Goal: Task Accomplishment & Management: Complete application form

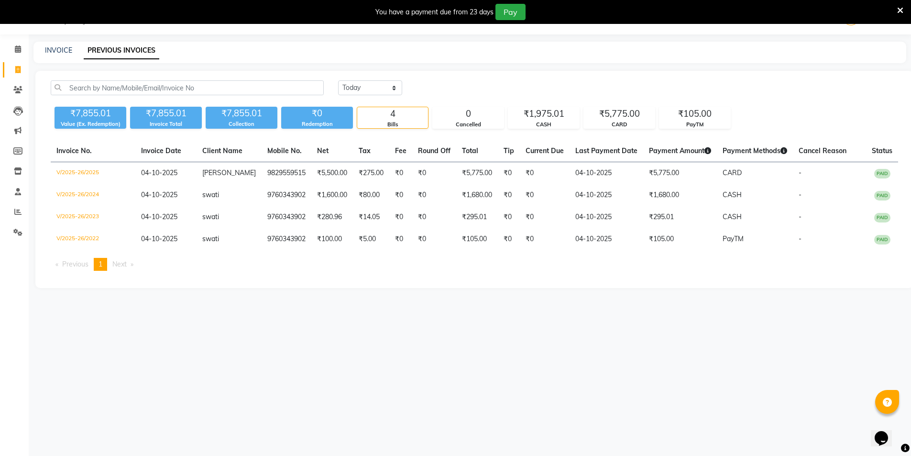
click at [53, 41] on div "08047224946 Select Location × Noi Tre Salon, Saket [GEOGRAPHIC_DATA] Default Pa…" at bounding box center [455, 228] width 911 height 456
click at [63, 49] on link "INVOICE" at bounding box center [58, 50] width 27 height 9
select select "service"
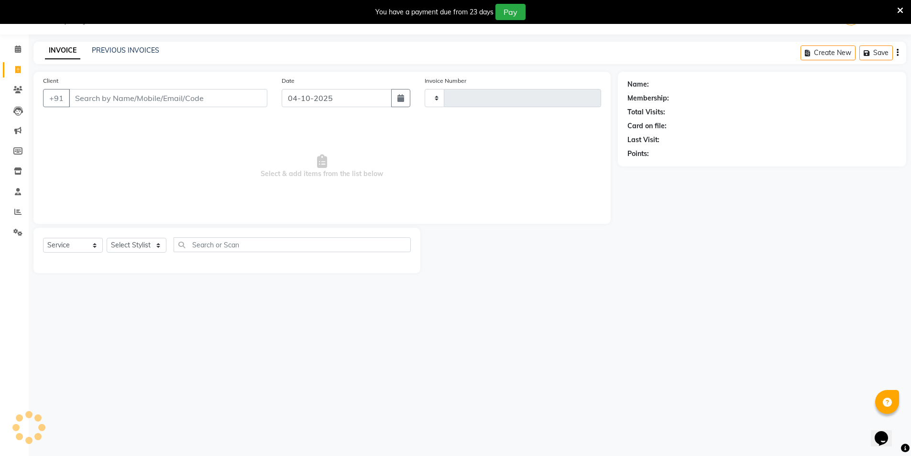
type input "2026"
select select "4899"
drag, startPoint x: 93, startPoint y: 106, endPoint x: 99, endPoint y: 97, distance: 10.7
click at [99, 97] on input "Client" at bounding box center [168, 98] width 198 height 18
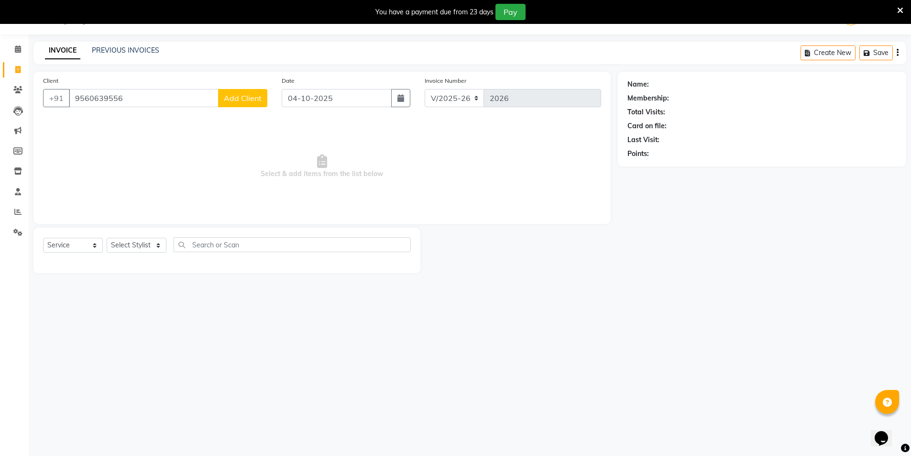
type input "9560639556"
click at [250, 96] on span "Add Client" at bounding box center [243, 98] width 38 height 10
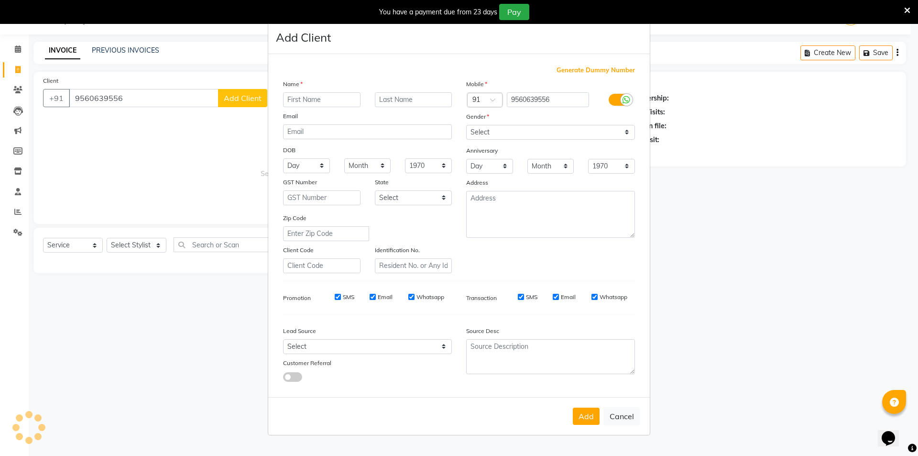
click at [306, 99] on input "text" at bounding box center [321, 99] width 77 height 15
type input "vellam"
click at [412, 100] on input "text" at bounding box center [413, 99] width 77 height 15
drag, startPoint x: 533, startPoint y: 128, endPoint x: 529, endPoint y: 131, distance: 5.5
click at [533, 128] on select "Select [DEMOGRAPHIC_DATA] [DEMOGRAPHIC_DATA] Other Prefer Not To Say" at bounding box center [550, 132] width 169 height 15
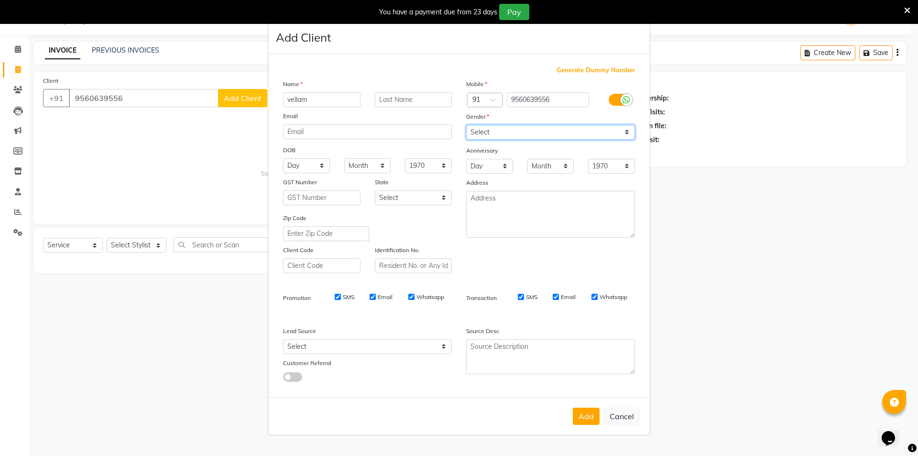
click at [466, 125] on select "Select [DEMOGRAPHIC_DATA] [DEMOGRAPHIC_DATA] Other Prefer Not To Say" at bounding box center [550, 132] width 169 height 15
click at [508, 133] on select "Select [DEMOGRAPHIC_DATA] [DEMOGRAPHIC_DATA] Other Prefer Not To Say" at bounding box center [550, 132] width 169 height 15
select select "[DEMOGRAPHIC_DATA]"
click at [466, 125] on select "Select [DEMOGRAPHIC_DATA] [DEMOGRAPHIC_DATA] Other Prefer Not To Say" at bounding box center [550, 132] width 169 height 15
click at [587, 413] on button "Add" at bounding box center [586, 415] width 27 height 17
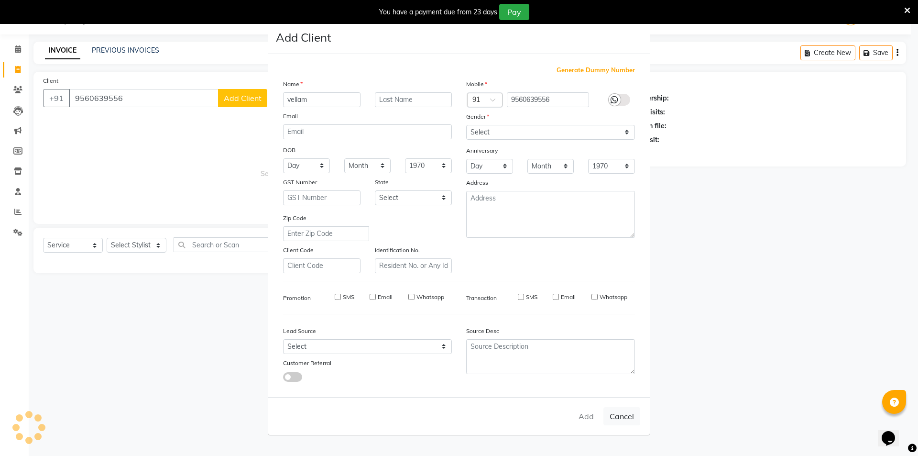
select select
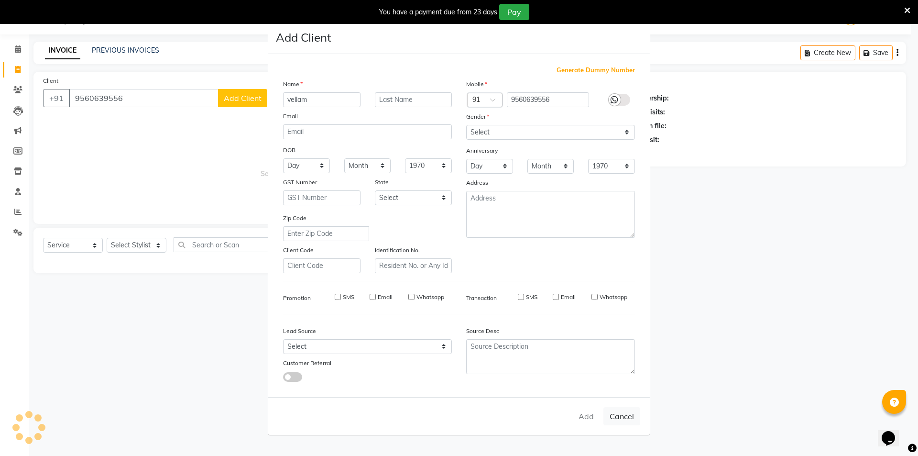
select select
checkbox input "false"
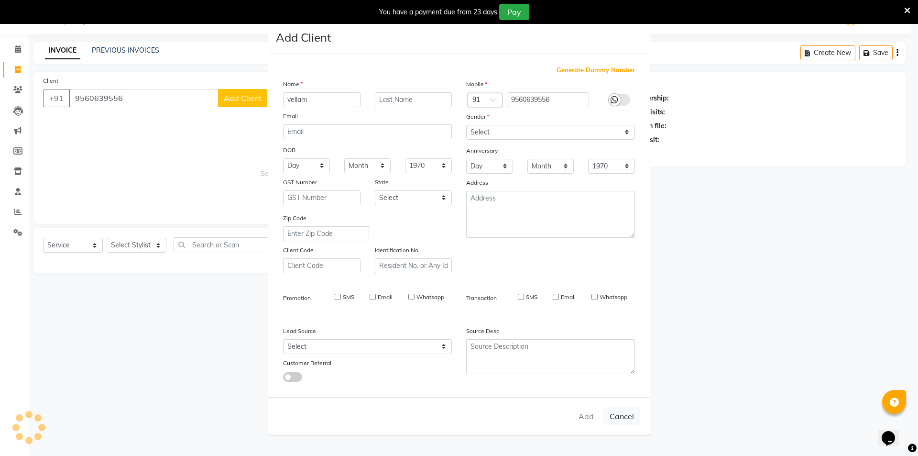
checkbox input "false"
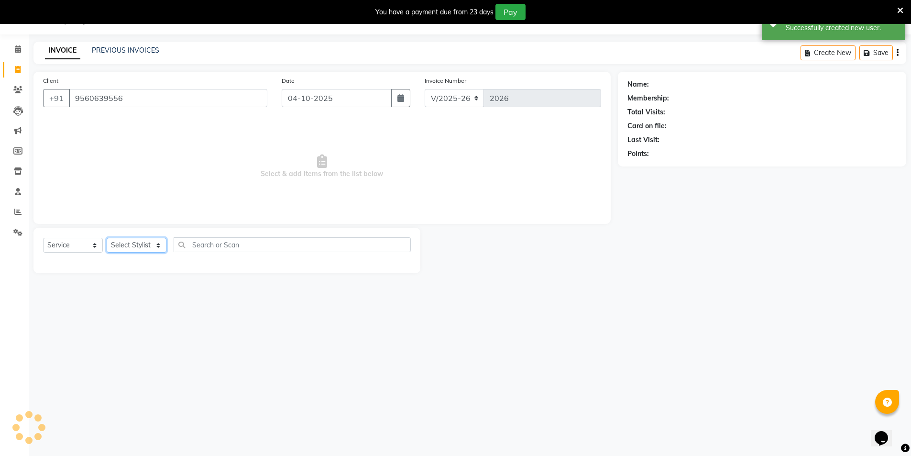
click at [147, 244] on select "Select Stylist AMIT [PERSON_NAME] [PERSON_NAME] Manager [PERSON_NAME] KM [PERSO…" at bounding box center [137, 245] width 60 height 15
select select "1: Object"
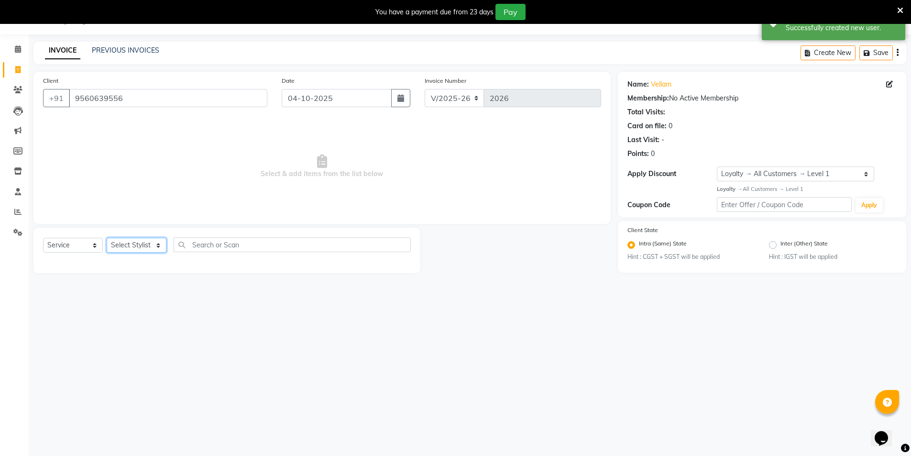
click at [144, 240] on select "Select Stylist AMIT [PERSON_NAME] [PERSON_NAME] Manager [PERSON_NAME] KM [PERSO…" at bounding box center [137, 245] width 60 height 15
drag, startPoint x: 144, startPoint y: 241, endPoint x: 134, endPoint y: 250, distance: 13.9
click at [144, 241] on select "Select Stylist AMIT [PERSON_NAME] [PERSON_NAME] Manager [PERSON_NAME] KM [PERSO…" at bounding box center [137, 245] width 60 height 15
select select "57196"
click at [107, 238] on select "Select Stylist AMIT [PERSON_NAME] [PERSON_NAME] Manager [PERSON_NAME] KM [PERSO…" at bounding box center [137, 245] width 60 height 15
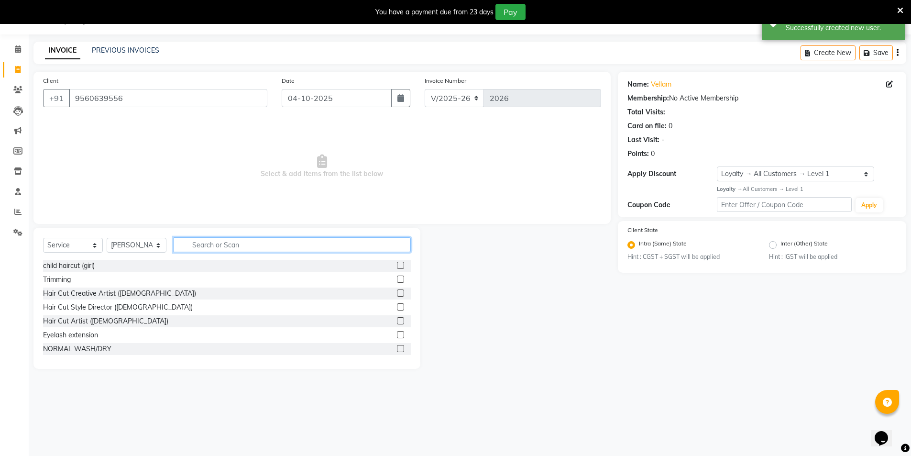
click at [238, 246] on input "text" at bounding box center [292, 244] width 237 height 15
click at [239, 244] on input "text" at bounding box center [292, 244] width 237 height 15
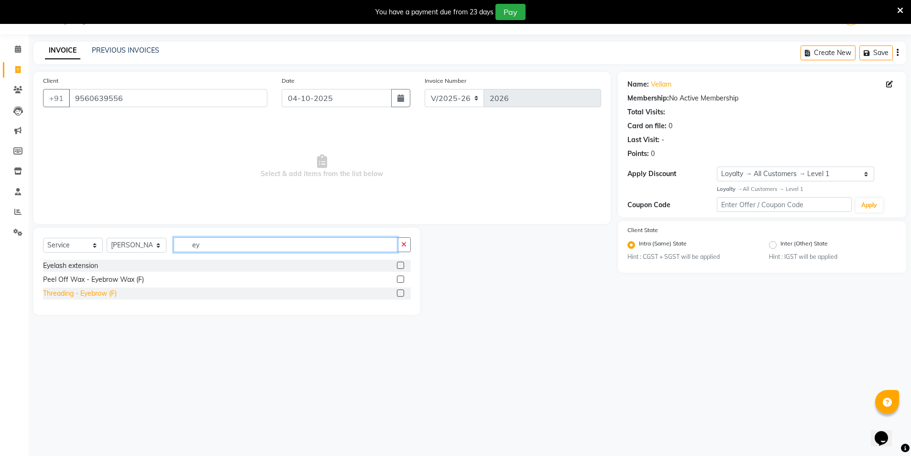
type input "ey"
click at [105, 294] on div "Threading - Eyebrow (F)" at bounding box center [80, 293] width 74 height 10
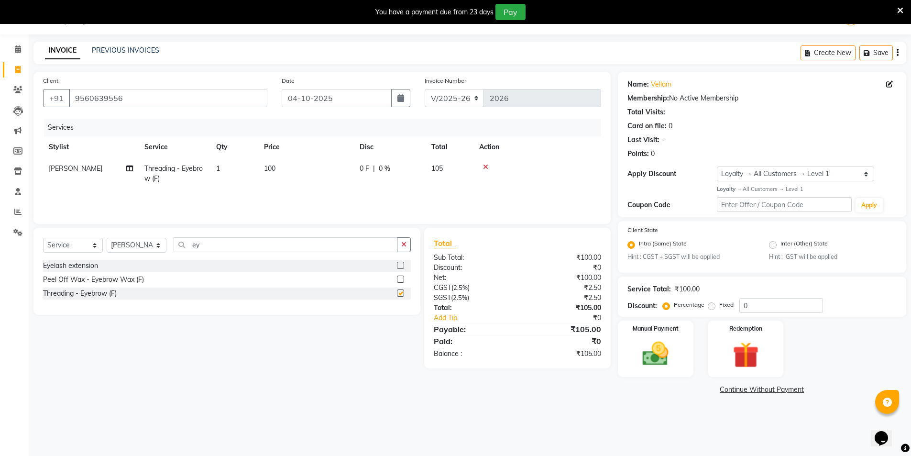
checkbox input "false"
click at [231, 246] on input "ey" at bounding box center [286, 244] width 224 height 15
type input "e"
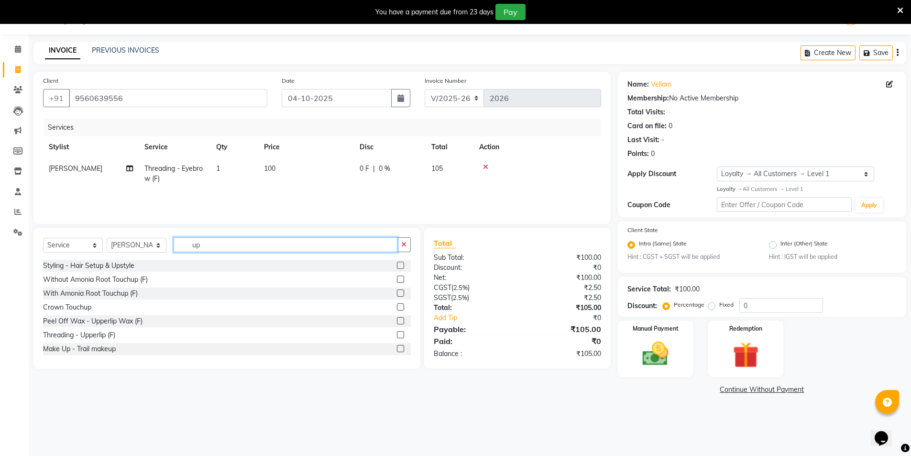
type input "u"
type input "lip"
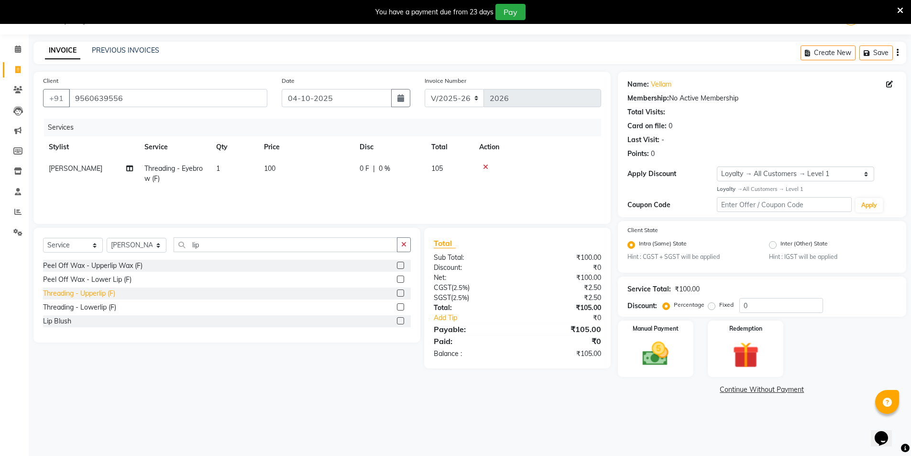
click at [80, 292] on div "Threading - Upperlip (F)" at bounding box center [79, 293] width 72 height 10
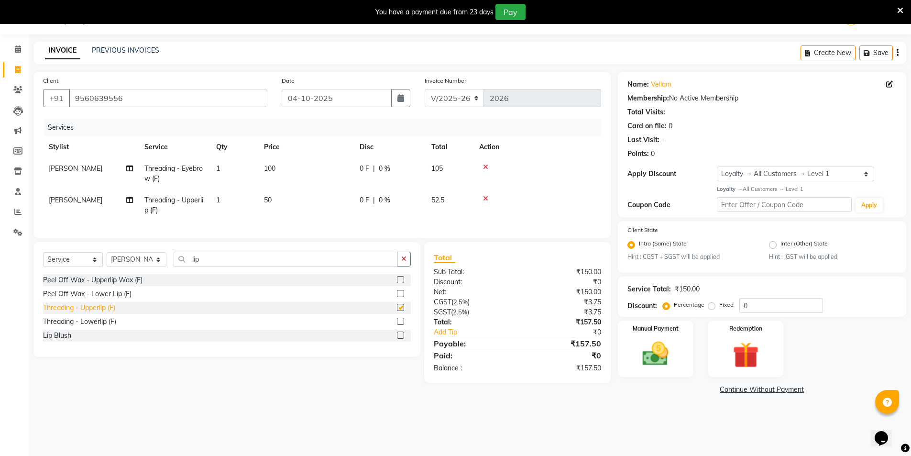
checkbox input "false"
click at [273, 199] on td "50" at bounding box center [306, 205] width 96 height 32
select select "57196"
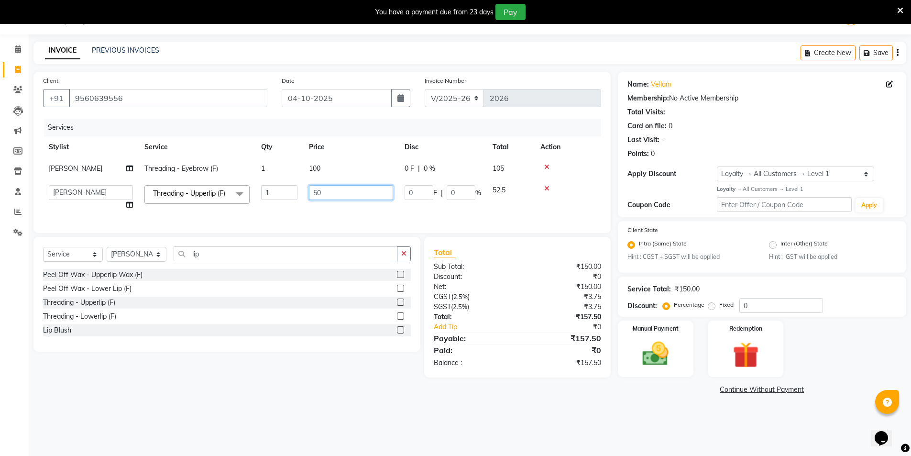
click at [330, 197] on input "50" at bounding box center [351, 192] width 84 height 15
type input "5"
type input "100"
click at [382, 160] on tr "[PERSON_NAME] Threading - Eyebrow (F) 1 100 0 F | 0 % 105" at bounding box center [322, 169] width 558 height 22
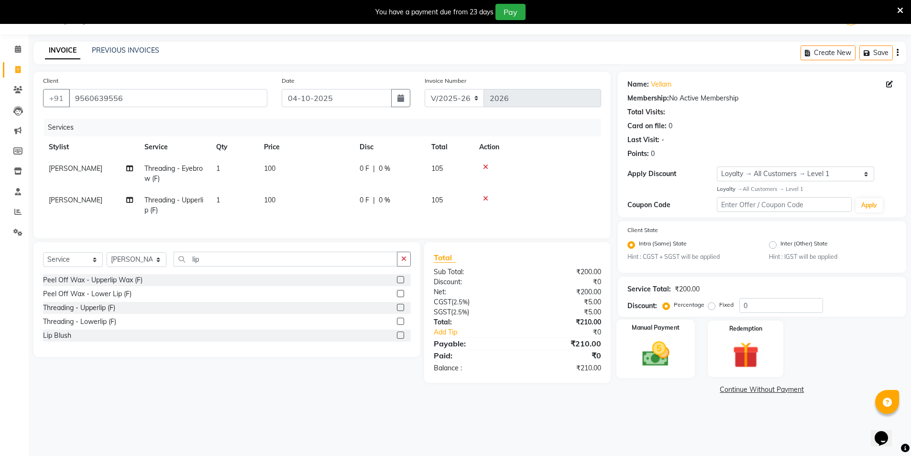
click at [674, 360] on img at bounding box center [655, 353] width 44 height 31
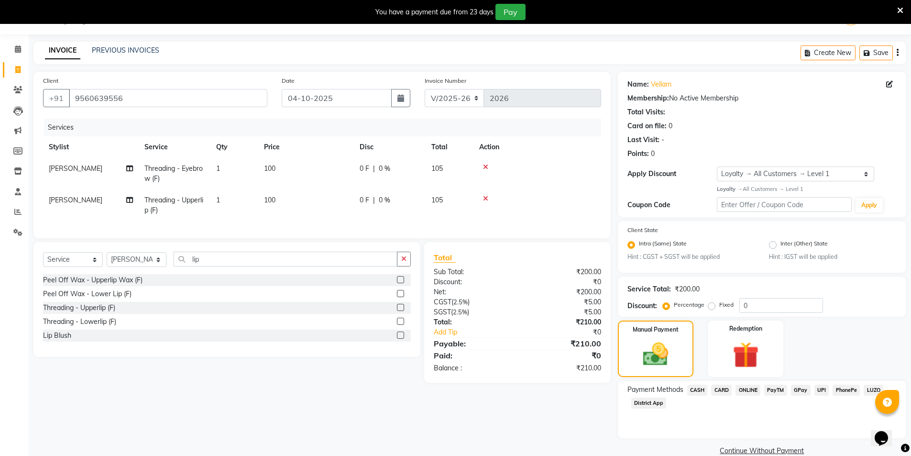
click at [752, 386] on span "ONLINE" at bounding box center [747, 389] width 25 height 11
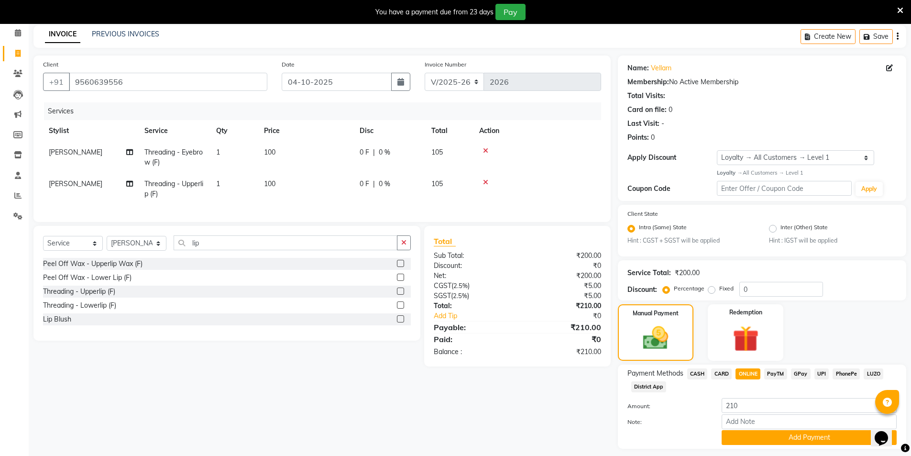
scroll to position [67, 0]
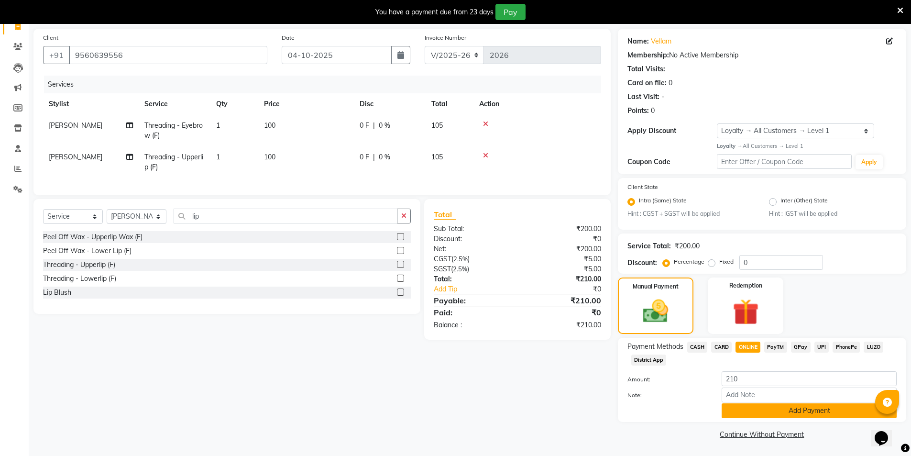
click at [757, 412] on button "Add Payment" at bounding box center [808, 410] width 175 height 15
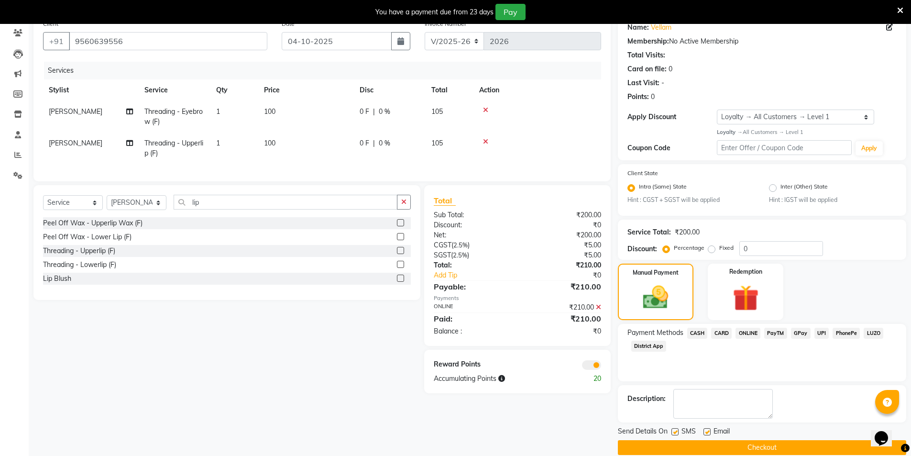
scroll to position [94, 0]
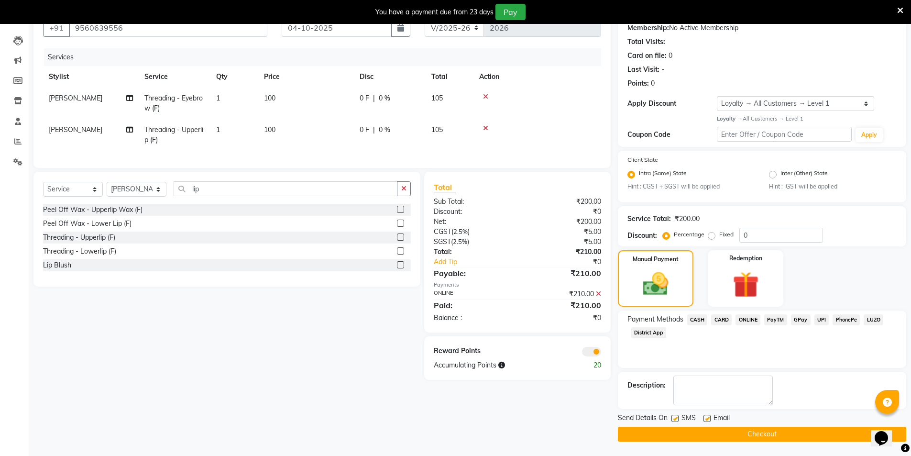
click at [778, 441] on button "Checkout" at bounding box center [762, 433] width 288 height 15
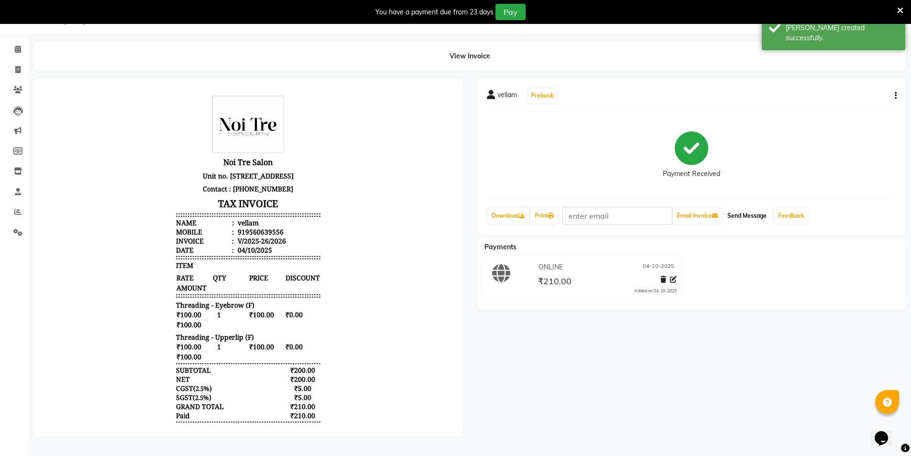
click at [752, 214] on button "Send Message" at bounding box center [746, 215] width 47 height 16
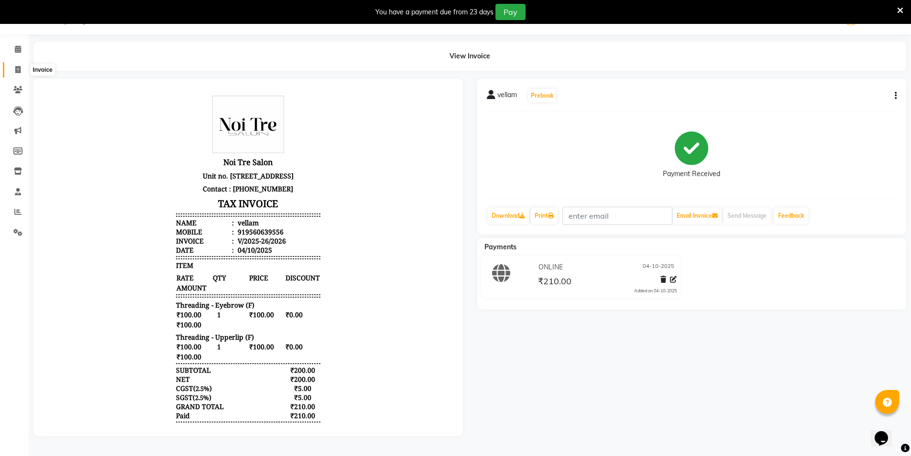
click at [17, 65] on span at bounding box center [18, 70] width 17 height 11
select select "service"
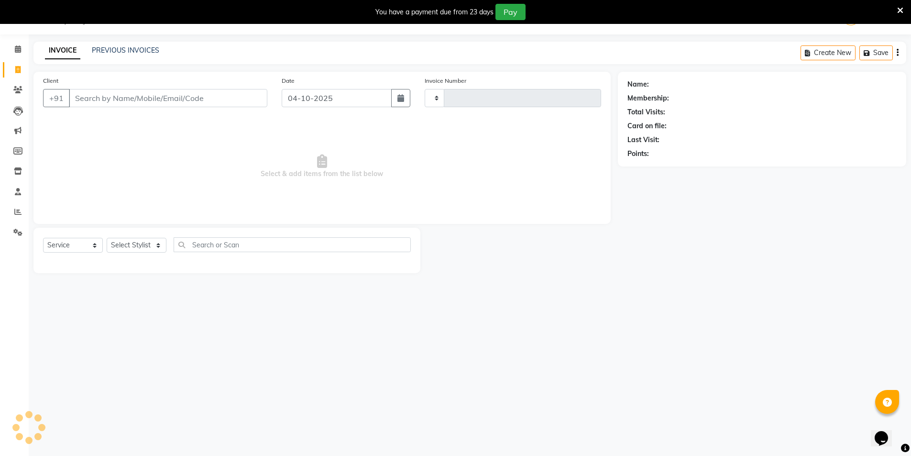
type input "2027"
select select "4899"
click at [137, 46] on link "PREVIOUS INVOICES" at bounding box center [125, 50] width 67 height 9
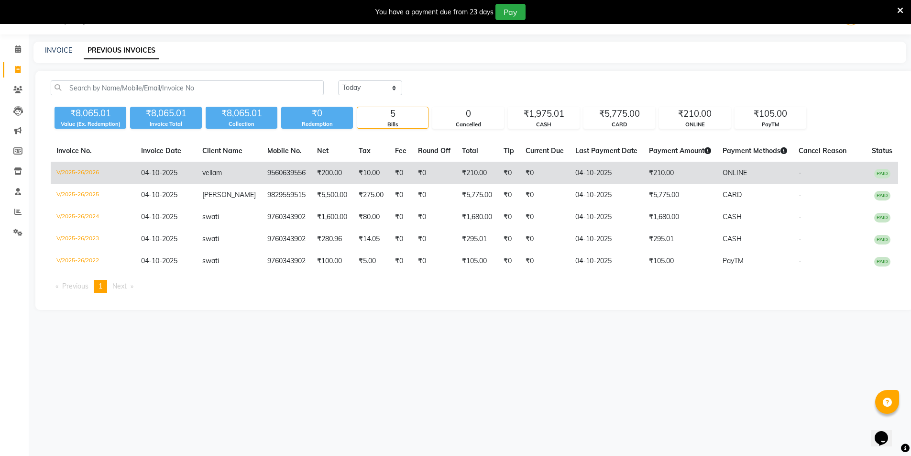
click at [674, 174] on td "₹210.00" at bounding box center [680, 173] width 74 height 22
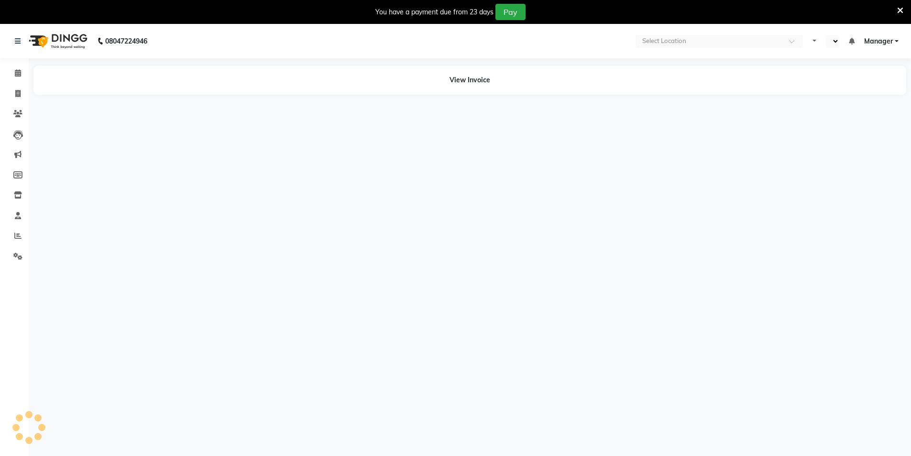
select select "en"
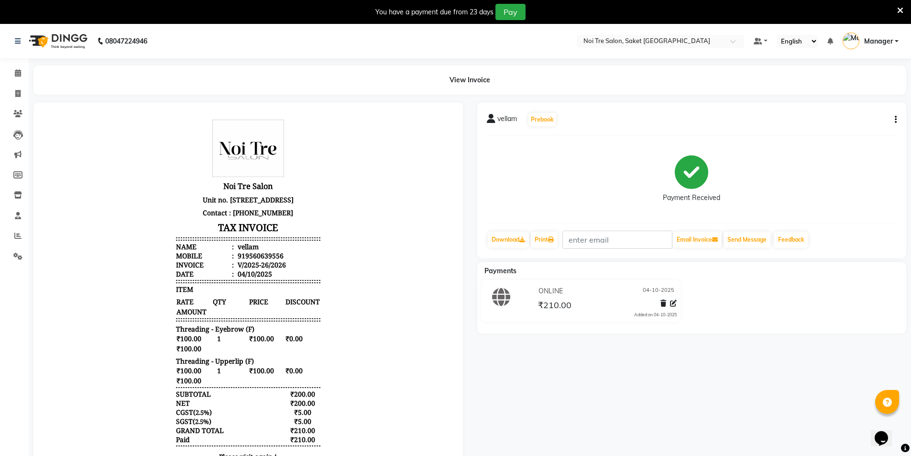
click at [896, 116] on div "vellam Prebook Payment Received Download Print Email Invoice Send Message Feedb…" at bounding box center [691, 180] width 429 height 156
click at [896, 120] on icon "button" at bounding box center [895, 120] width 2 height 0
click at [834, 126] on div "Edit Invoice" at bounding box center [847, 126] width 65 height 12
select select "service"
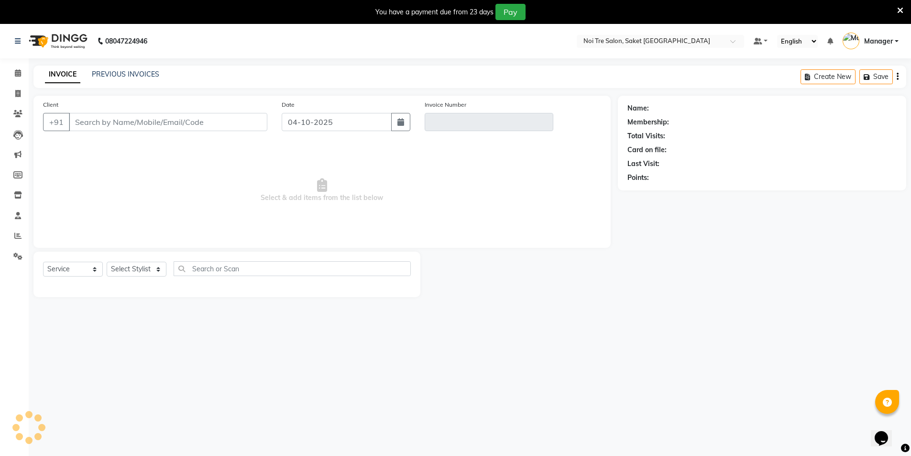
scroll to position [24, 0]
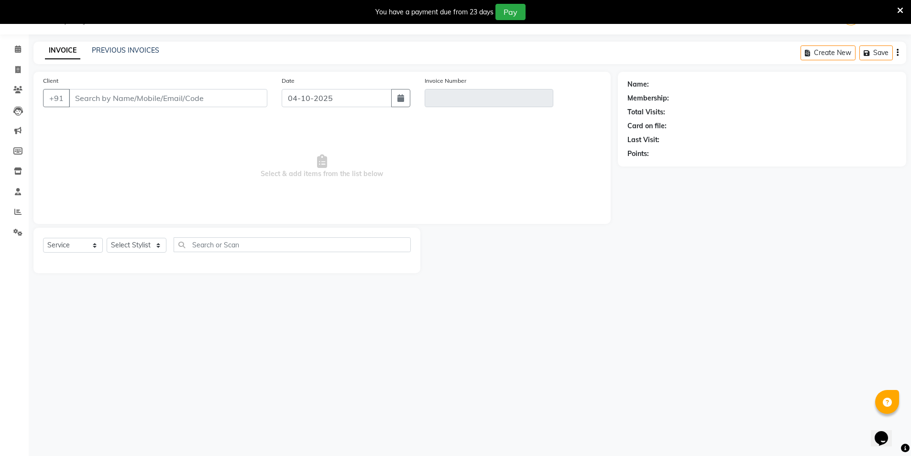
type input "9560639556"
type input "V/2025-26/2026"
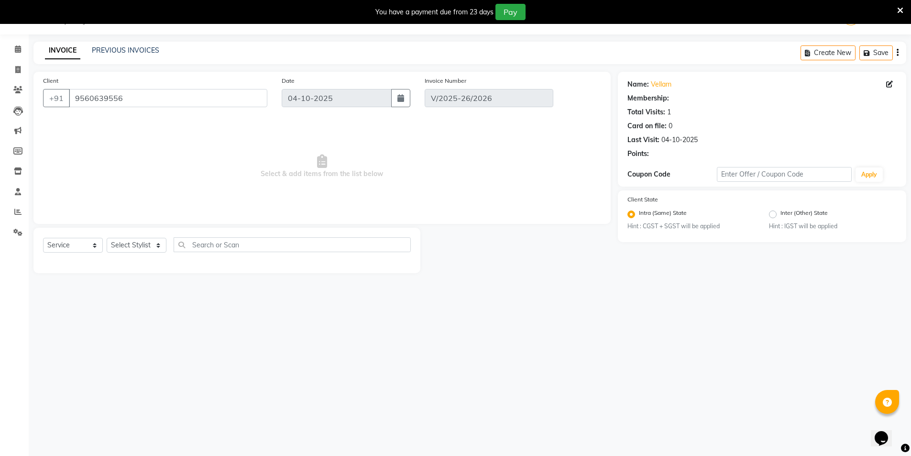
select select "1: Object"
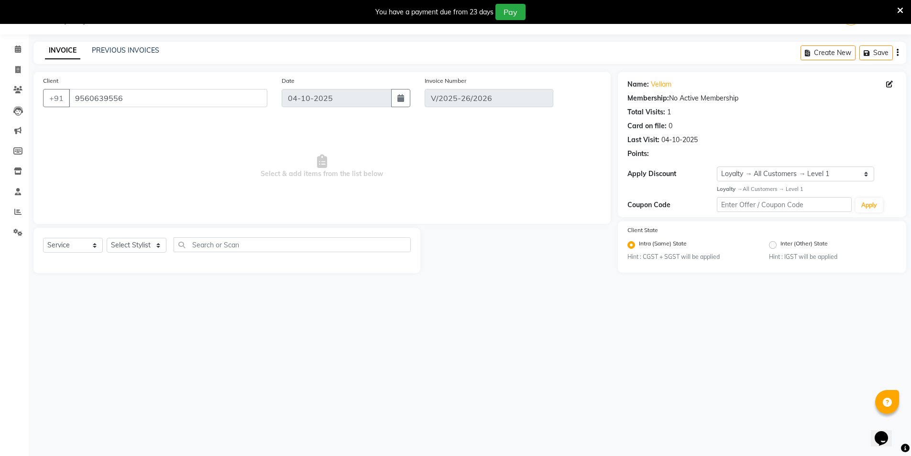
select select "select"
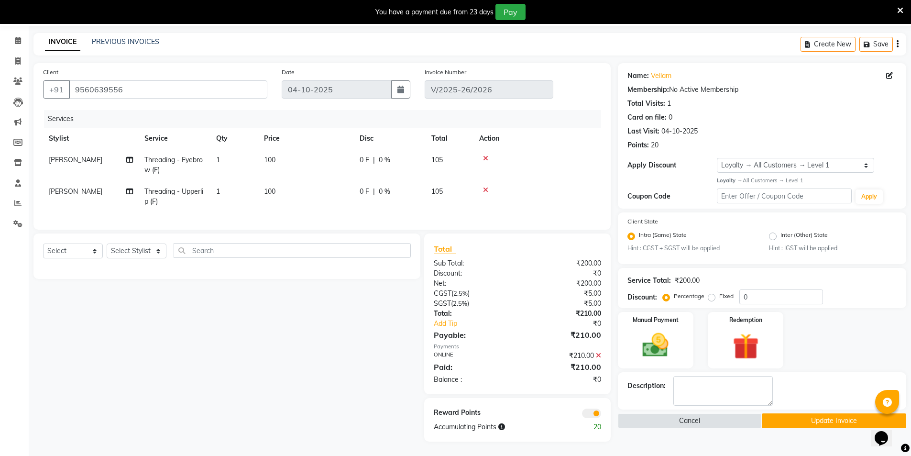
scroll to position [40, 0]
click at [600, 353] on icon at bounding box center [598, 355] width 5 height 7
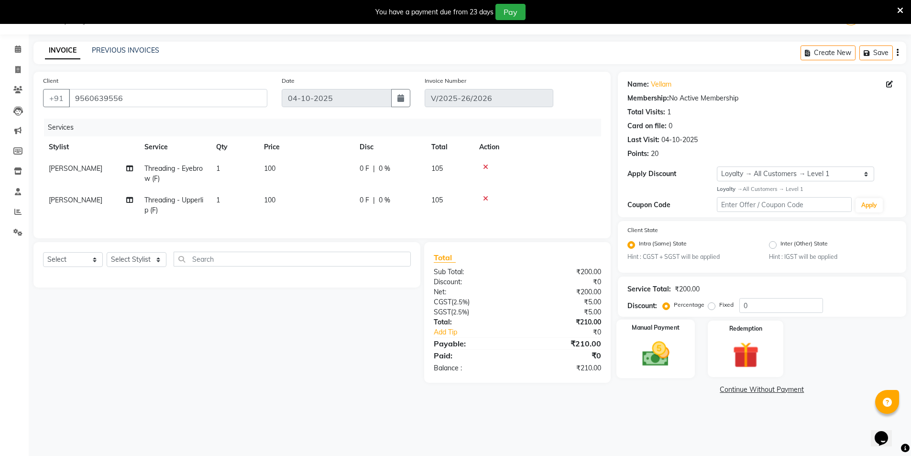
click at [654, 354] on img at bounding box center [655, 353] width 44 height 31
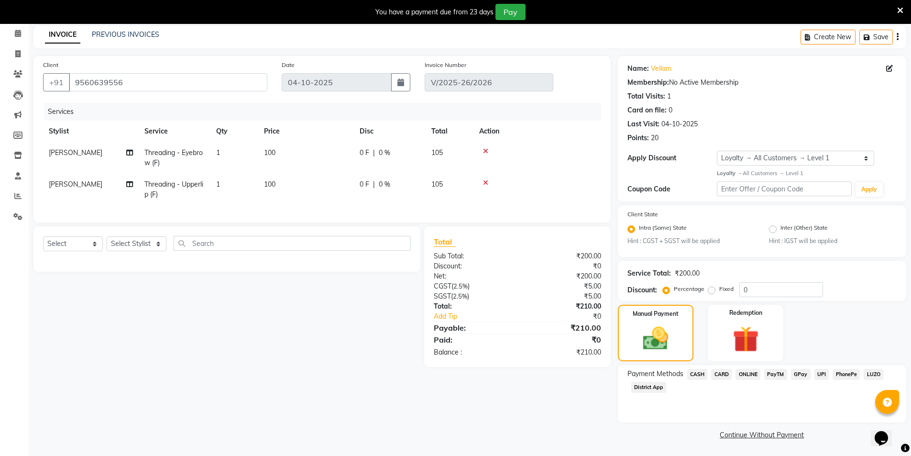
click at [782, 377] on span "PayTM" at bounding box center [775, 374] width 23 height 11
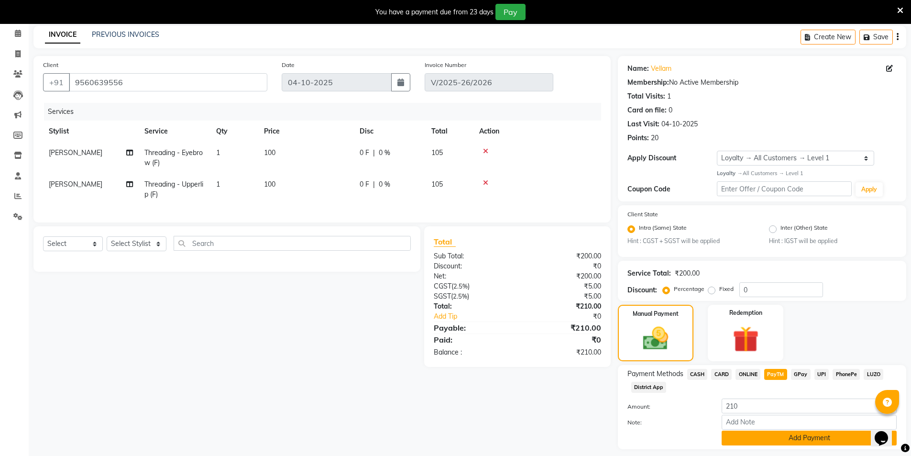
click at [776, 436] on button "Add Payment" at bounding box center [808, 437] width 175 height 15
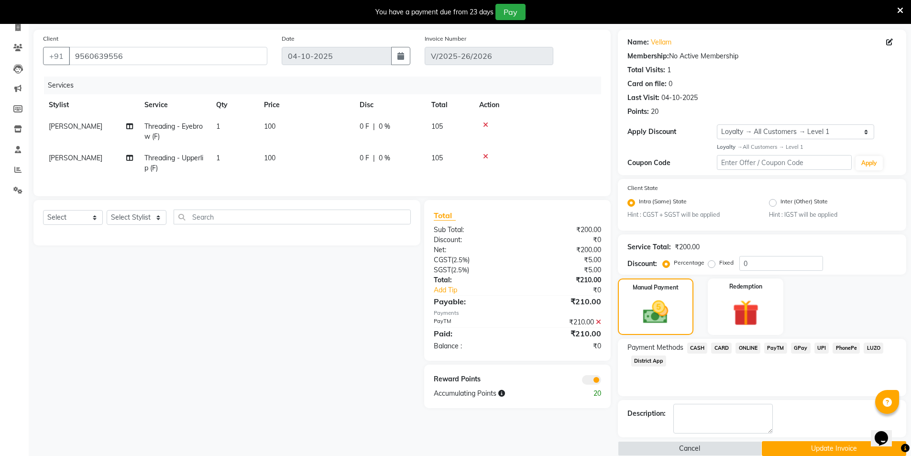
scroll to position [80, 0]
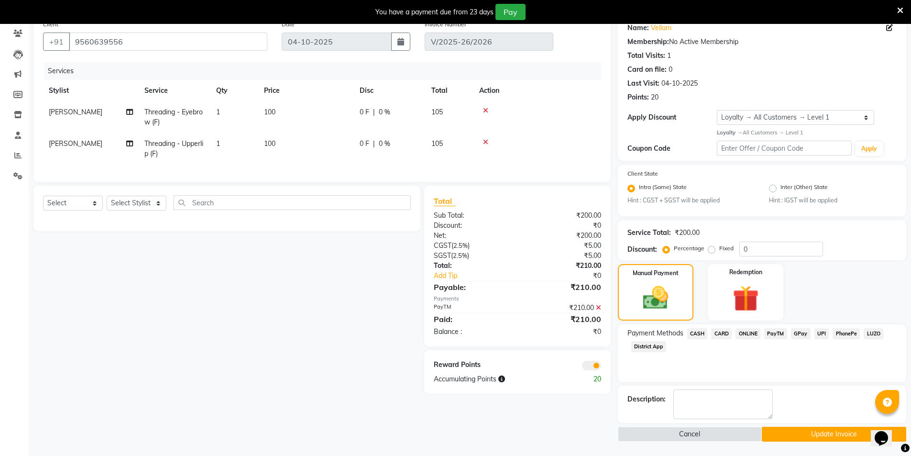
click at [788, 428] on button "Update Invoice" at bounding box center [834, 433] width 144 height 15
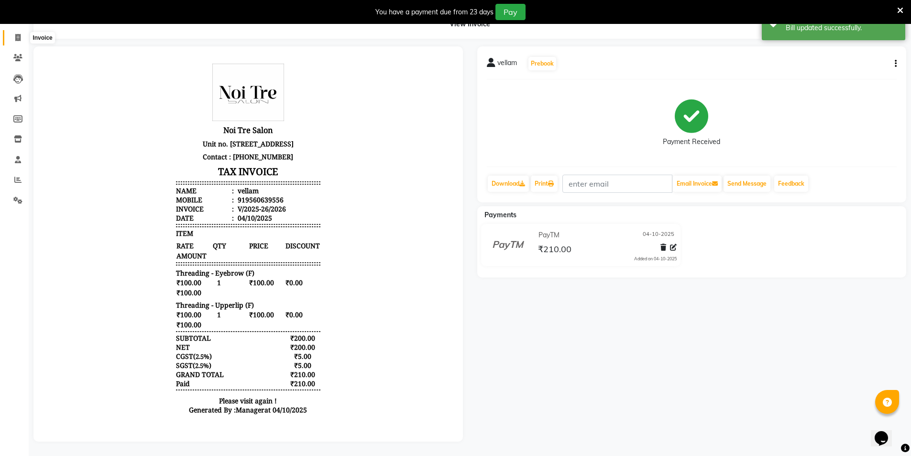
click at [22, 33] on span at bounding box center [18, 38] width 17 height 11
select select "service"
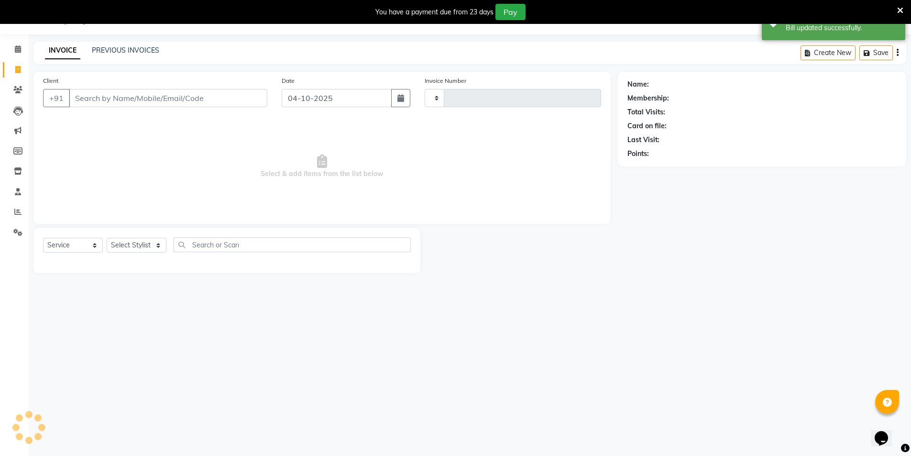
scroll to position [24, 0]
type input "2027"
select select "4899"
click at [18, 77] on li "Invoice" at bounding box center [14, 70] width 29 height 21
click at [18, 70] on icon at bounding box center [17, 69] width 5 height 7
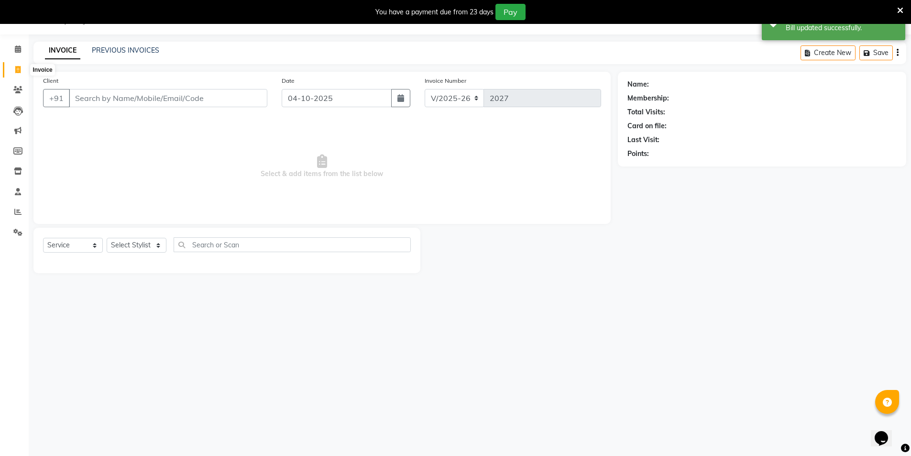
select select "4899"
select select "service"
click at [134, 53] on link "PREVIOUS INVOICES" at bounding box center [125, 50] width 67 height 9
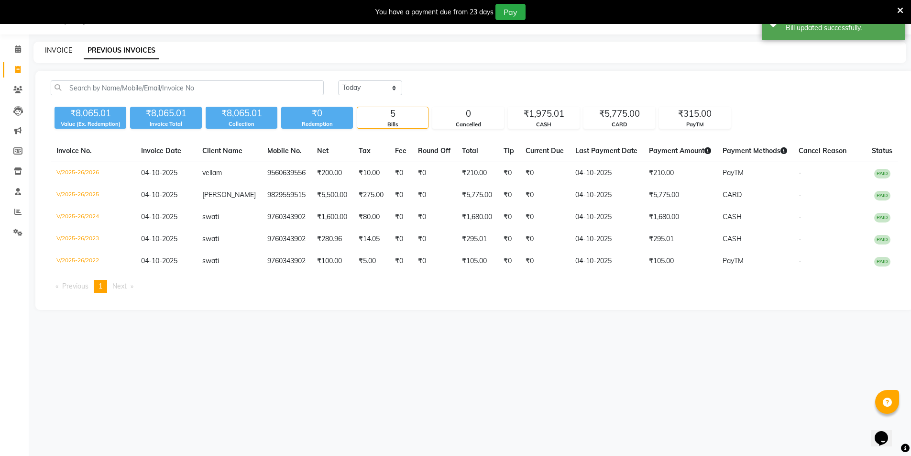
click at [60, 50] on link "INVOICE" at bounding box center [58, 50] width 27 height 9
select select "service"
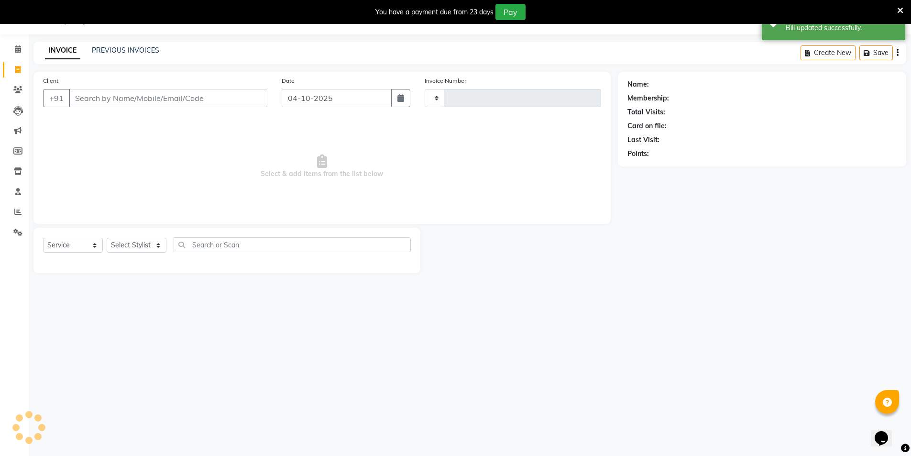
type input "2027"
select select "4899"
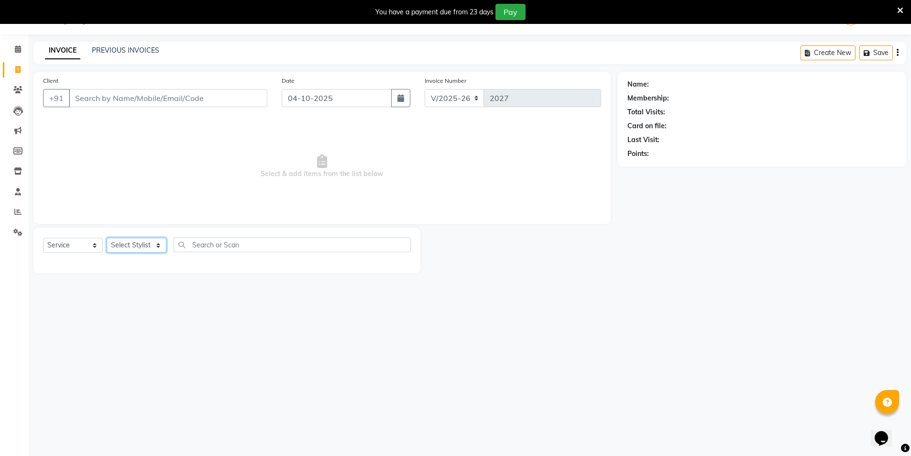
click at [134, 249] on select "Select Stylist AMIT [PERSON_NAME] [PERSON_NAME] Manager [PERSON_NAME] KM [PERSO…" at bounding box center [137, 245] width 60 height 15
click at [134, 95] on input "Client" at bounding box center [168, 98] width 198 height 18
type input "9760343902"
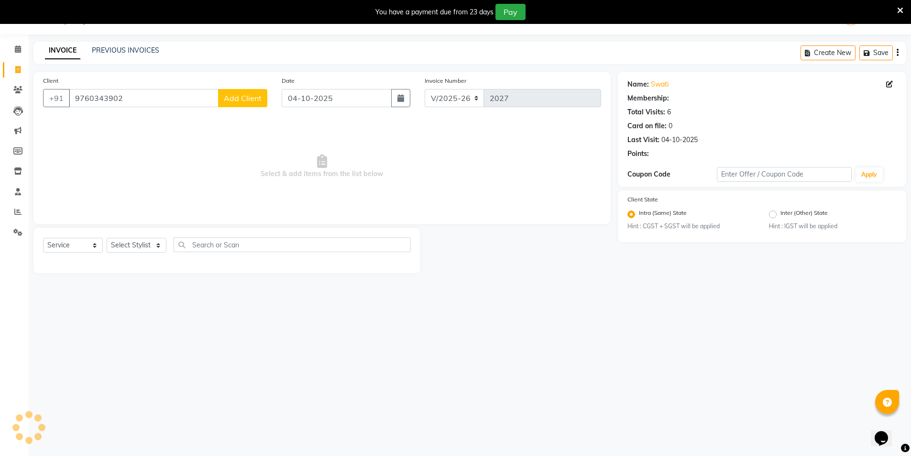
select select "1: Object"
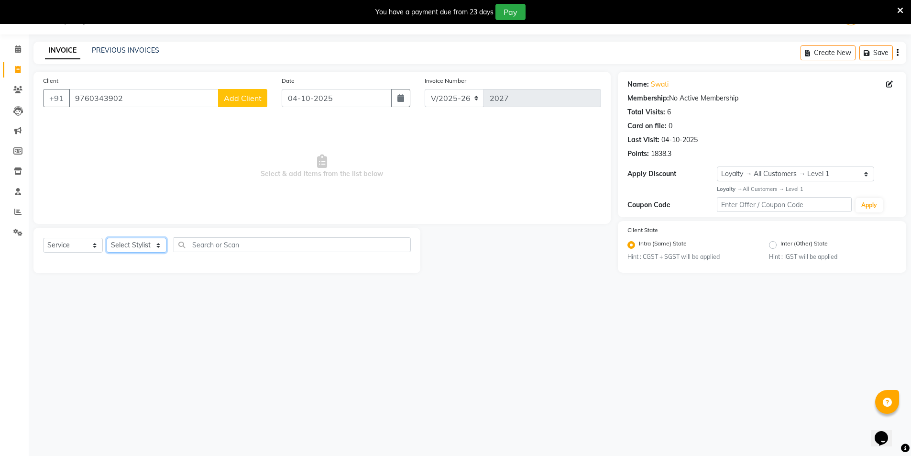
click at [148, 242] on select "Select Stylist AMIT [PERSON_NAME] [PERSON_NAME] Manager [PERSON_NAME] KM [PERSO…" at bounding box center [137, 245] width 60 height 15
select select "53800"
click at [107, 238] on select "Select Stylist AMIT [PERSON_NAME] [PERSON_NAME] Manager [PERSON_NAME] KM [PERSO…" at bounding box center [137, 245] width 60 height 15
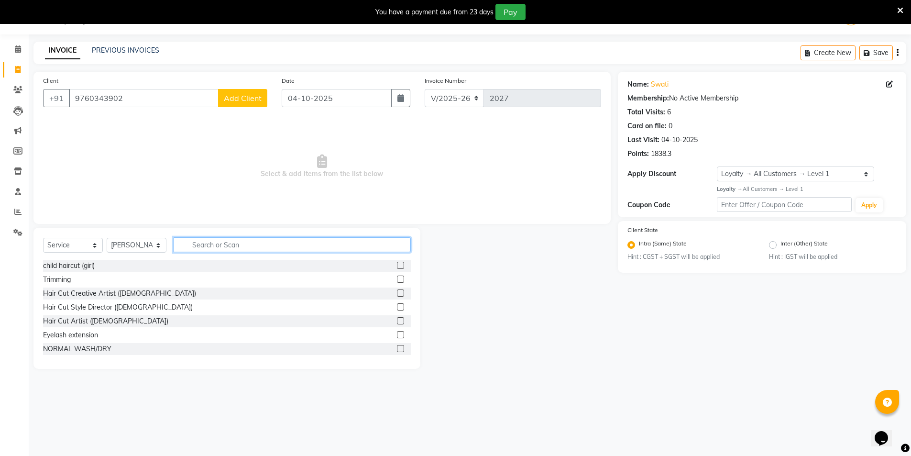
click at [210, 241] on input "text" at bounding box center [292, 244] width 237 height 15
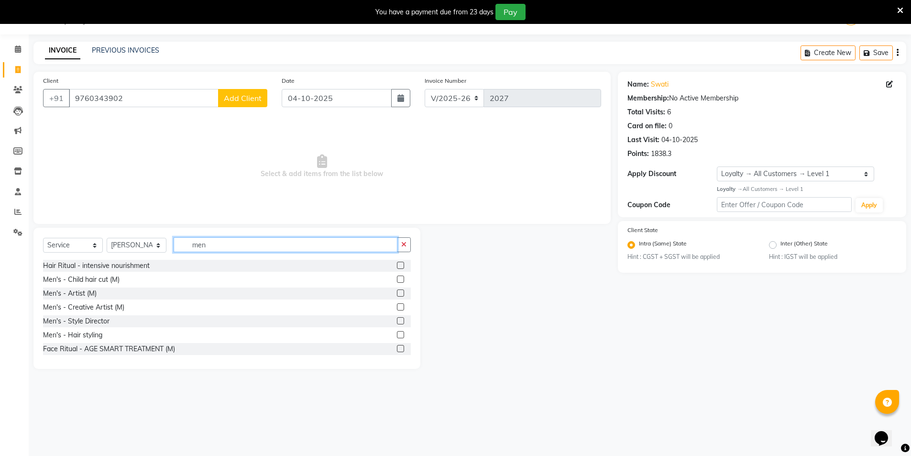
type input "men"
click at [397, 320] on label at bounding box center [400, 320] width 7 height 7
click at [397, 320] on input "checkbox" at bounding box center [400, 321] width 6 height 6
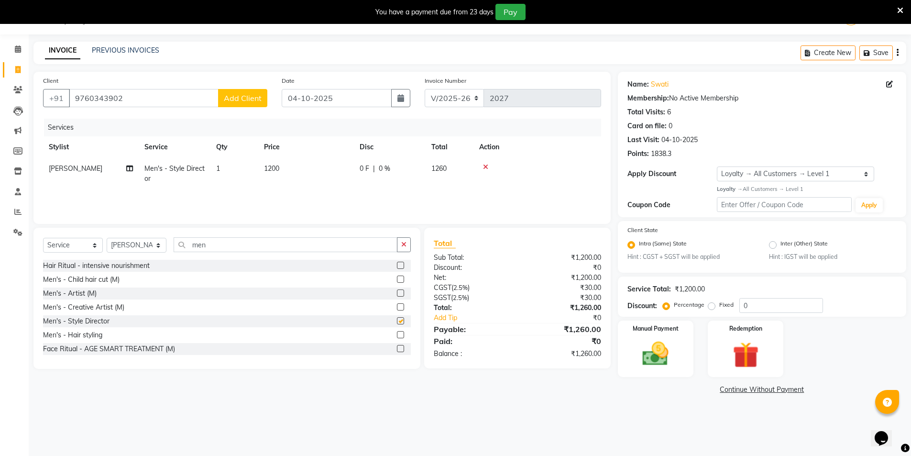
checkbox input "false"
click at [652, 326] on label "Manual Payment" at bounding box center [656, 327] width 48 height 9
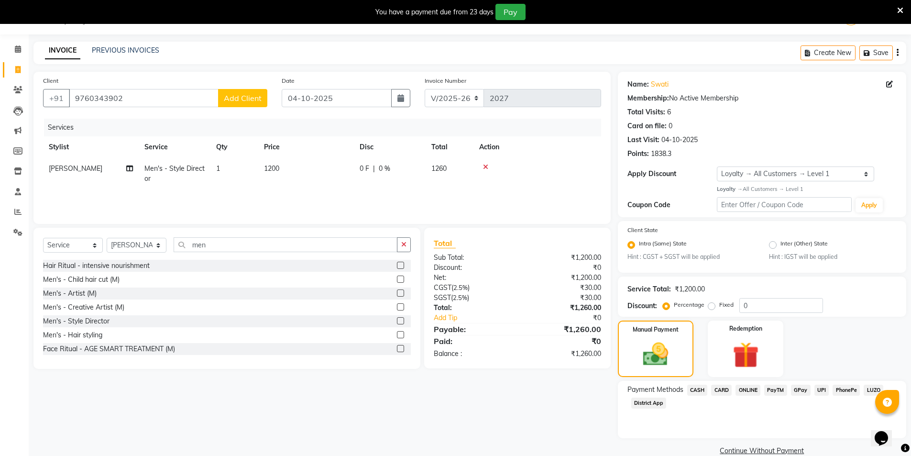
scroll to position [40, 0]
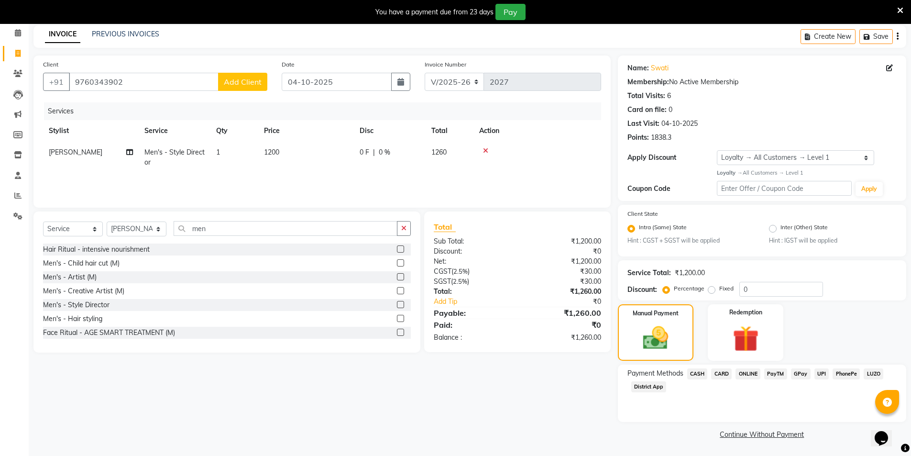
click at [648, 387] on span "District App" at bounding box center [648, 386] width 35 height 11
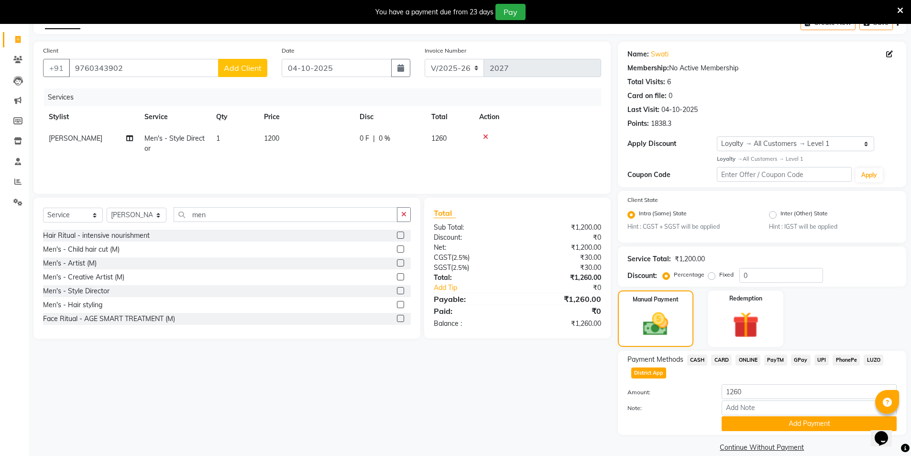
scroll to position [67, 0]
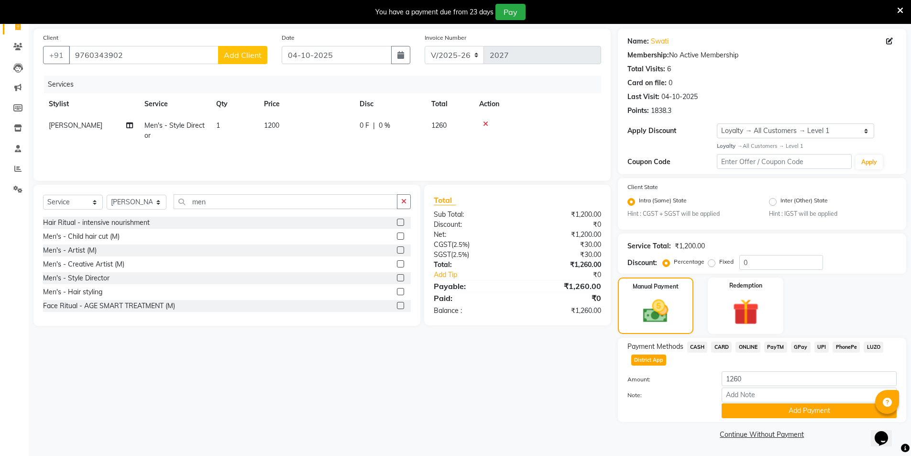
click at [652, 360] on span "District App" at bounding box center [648, 359] width 35 height 11
click at [523, 384] on div "Client +91 9760343902 Add Client Date 04-10-2025 Invoice Number V/2025 V/2025-2…" at bounding box center [321, 235] width 591 height 413
click at [468, 413] on div "Client +91 9760343902 Add Client Date 04-10-2025 Invoice Number V/2025 V/2025-2…" at bounding box center [321, 235] width 591 height 413
click at [703, 347] on span "CASH" at bounding box center [697, 346] width 21 height 11
click at [722, 348] on span "CARD" at bounding box center [721, 346] width 21 height 11
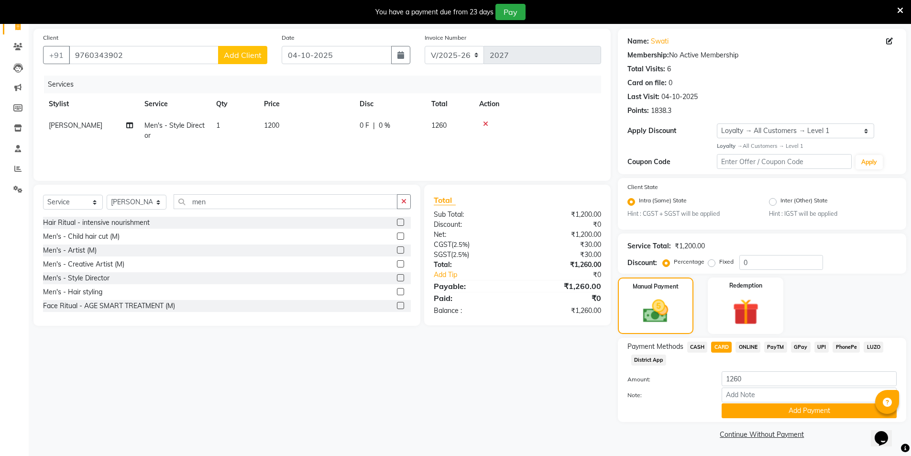
click at [722, 348] on span "CARD" at bounding box center [721, 346] width 21 height 11
click at [296, 125] on td "1200" at bounding box center [306, 131] width 96 height 32
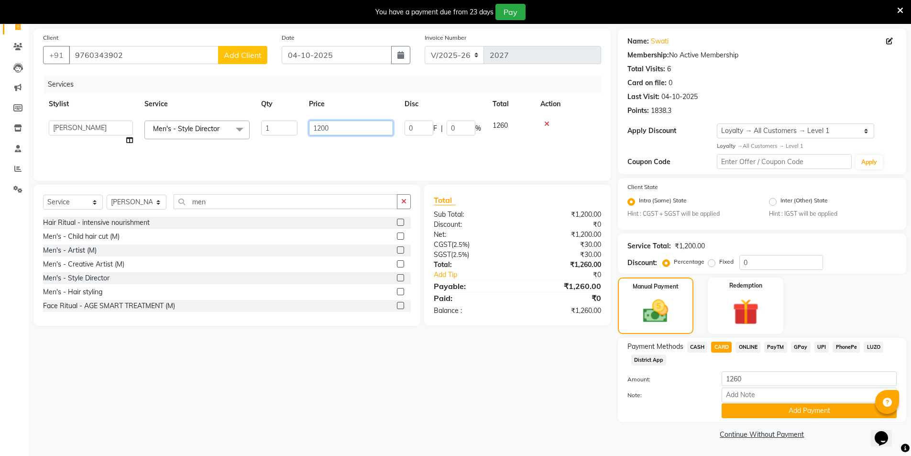
click at [348, 125] on input "1200" at bounding box center [351, 127] width 84 height 15
type input "1416"
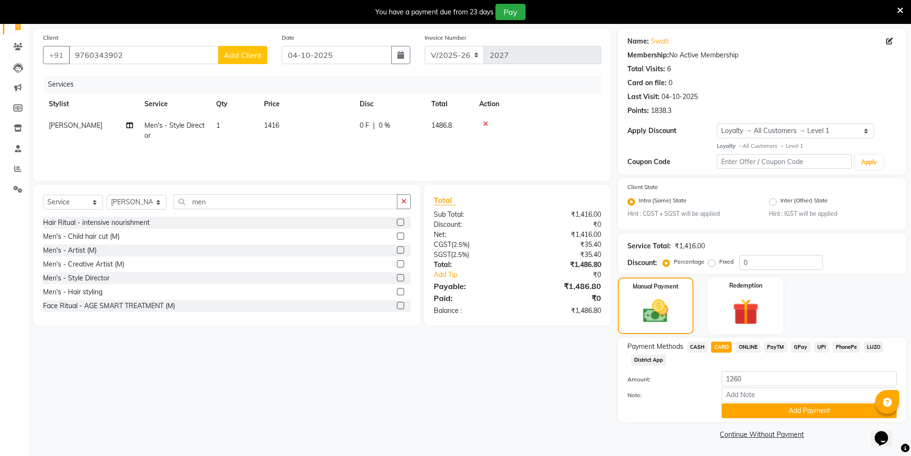
click at [369, 141] on tr "AMIT Men's - Style Director 1 1416 0 F | 0 % 1486.8" at bounding box center [322, 131] width 558 height 32
click at [761, 268] on input "0" at bounding box center [781, 262] width 84 height 15
click at [826, 304] on div "Manual Payment Redemption" at bounding box center [762, 305] width 303 height 56
click at [797, 271] on div "Service Total: ₹1,416.00 Discount: Percentage Fixed 1.76" at bounding box center [762, 253] width 288 height 40
click at [779, 262] on input "1.76" at bounding box center [781, 262] width 84 height 15
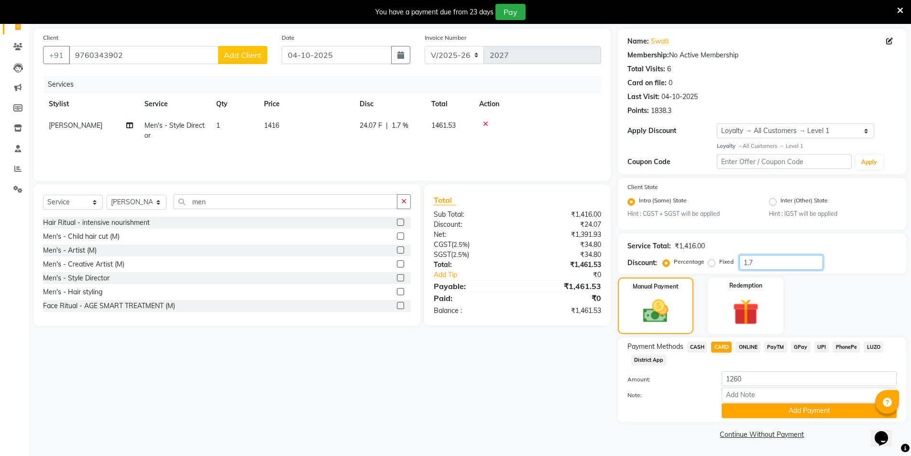
type input "1"
type input "4.76"
click at [812, 278] on div "Manual Payment Redemption" at bounding box center [762, 305] width 303 height 56
click at [781, 348] on span "PayTM" at bounding box center [775, 346] width 23 height 11
type input "1416.03"
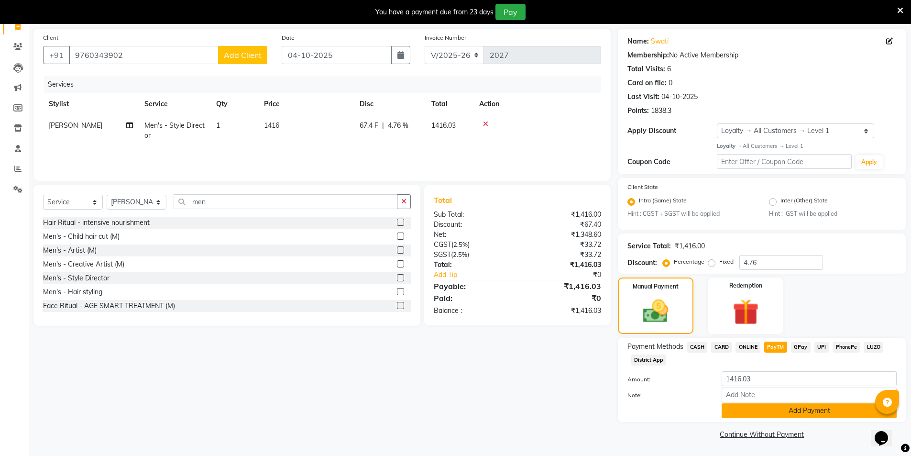
click at [776, 411] on button "Add Payment" at bounding box center [808, 410] width 175 height 15
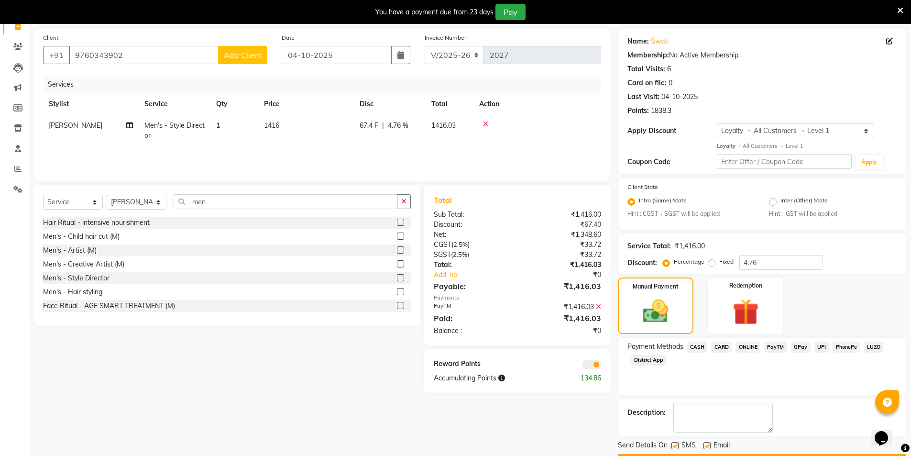
scroll to position [94, 0]
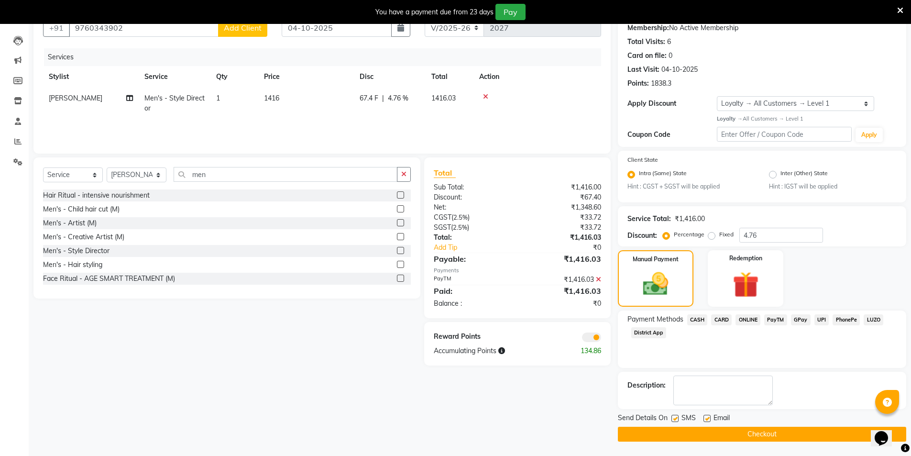
click at [747, 436] on button "Checkout" at bounding box center [762, 433] width 288 height 15
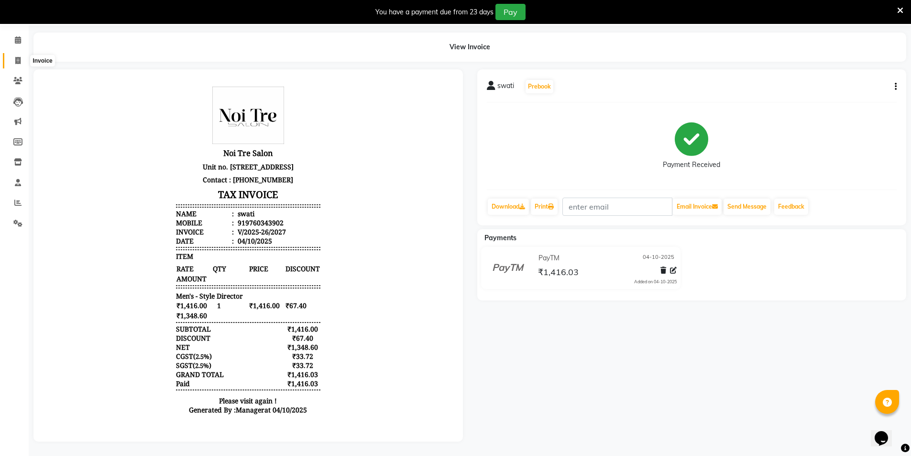
click at [23, 55] on span at bounding box center [18, 60] width 17 height 11
select select "4899"
select select "service"
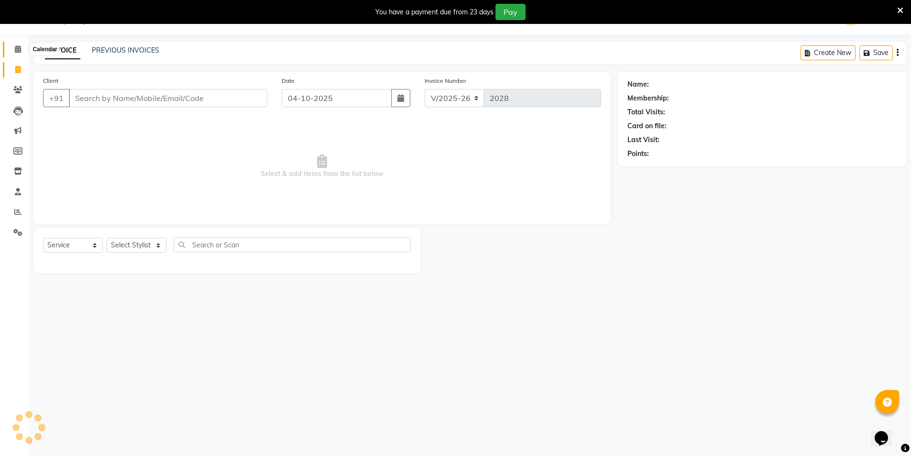
scroll to position [24, 0]
click at [102, 49] on link "PREVIOUS INVOICES" at bounding box center [125, 50] width 67 height 9
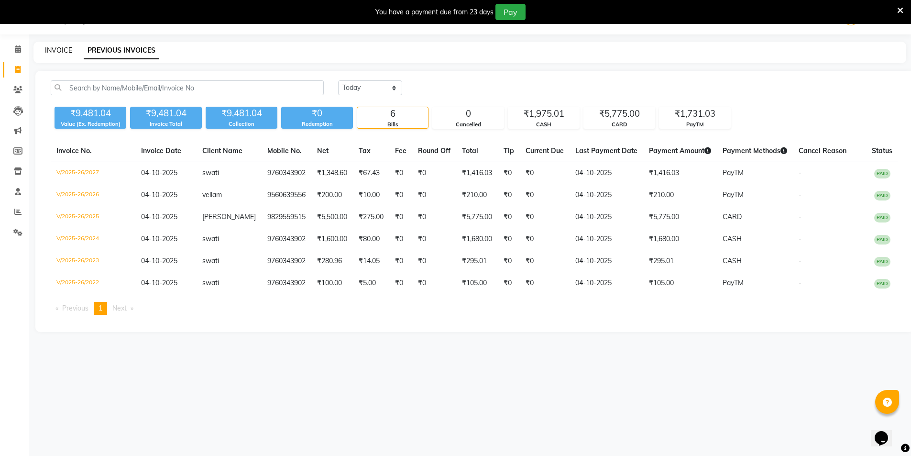
click at [65, 49] on link "INVOICE" at bounding box center [58, 50] width 27 height 9
select select "service"
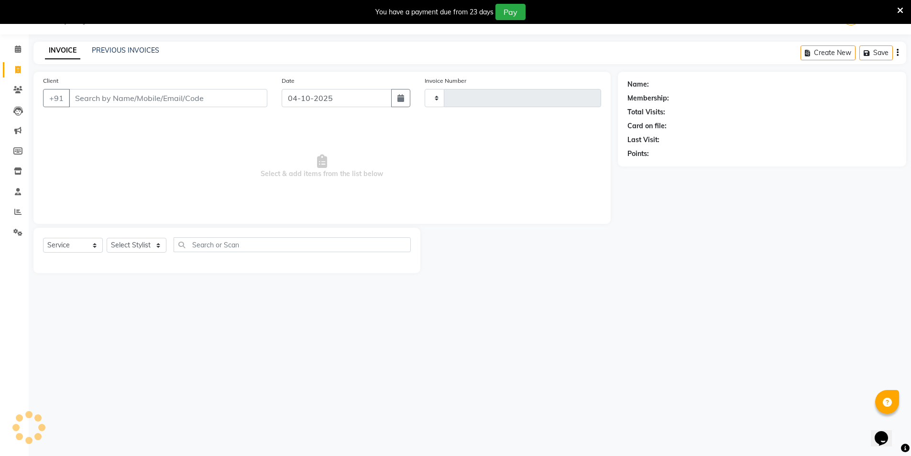
type input "2028"
select select "4899"
click at [145, 97] on input "Client" at bounding box center [168, 98] width 198 height 18
click at [98, 97] on input "Client" at bounding box center [168, 98] width 198 height 18
type input "9760343902"
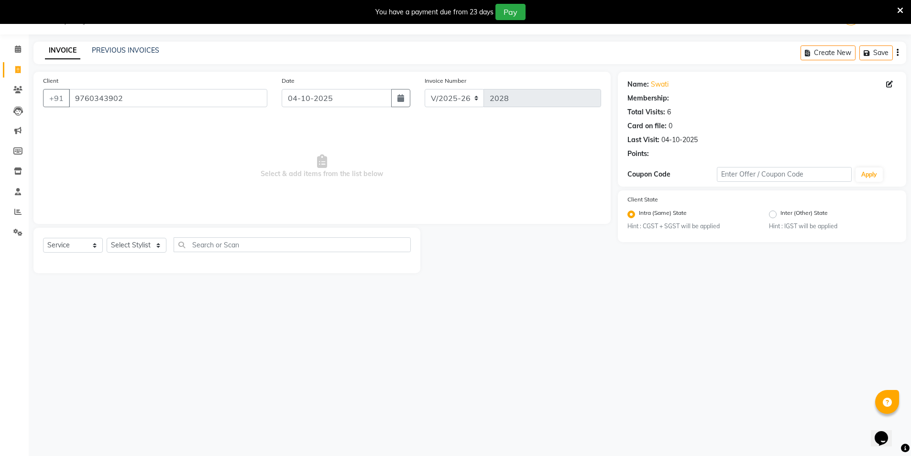
select select "1: Object"
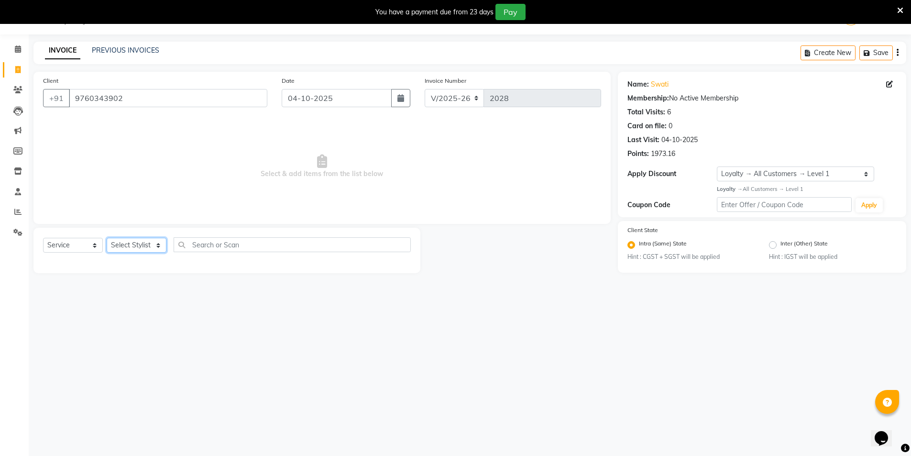
click at [131, 238] on select "Select Stylist AMIT [PERSON_NAME] [PERSON_NAME] Manager [PERSON_NAME] KM [PERSO…" at bounding box center [137, 245] width 60 height 15
select select "53800"
click at [107, 238] on select "Select Stylist AMIT [PERSON_NAME] [PERSON_NAME] Manager [PERSON_NAME] KM [PERSO…" at bounding box center [137, 245] width 60 height 15
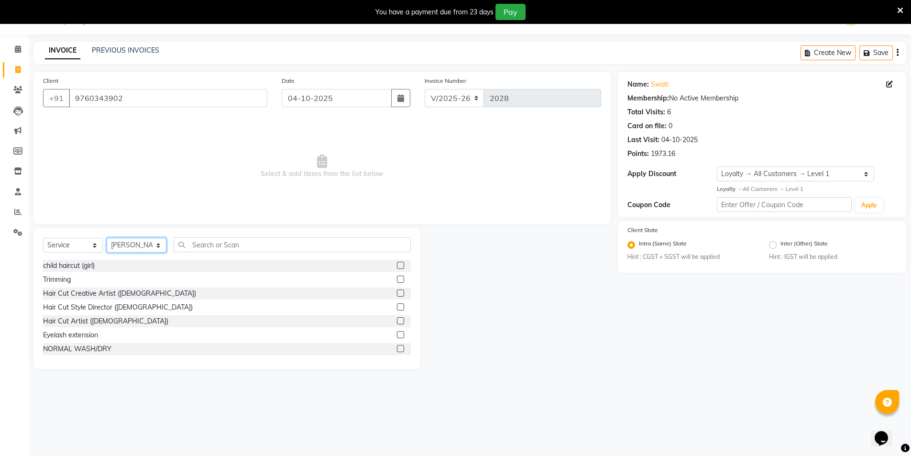
click at [138, 243] on select "Select Stylist AMIT [PERSON_NAME] [PERSON_NAME] Manager [PERSON_NAME] KM [PERSO…" at bounding box center [137, 245] width 60 height 15
click at [143, 242] on select "Select Stylist AMIT [PERSON_NAME] [PERSON_NAME] Manager [PERSON_NAME] KM [PERSO…" at bounding box center [137, 245] width 60 height 15
click at [219, 244] on input "text" at bounding box center [292, 244] width 237 height 15
drag, startPoint x: 393, startPoint y: 294, endPoint x: 393, endPoint y: 276, distance: 17.7
click at [397, 293] on label at bounding box center [400, 292] width 7 height 7
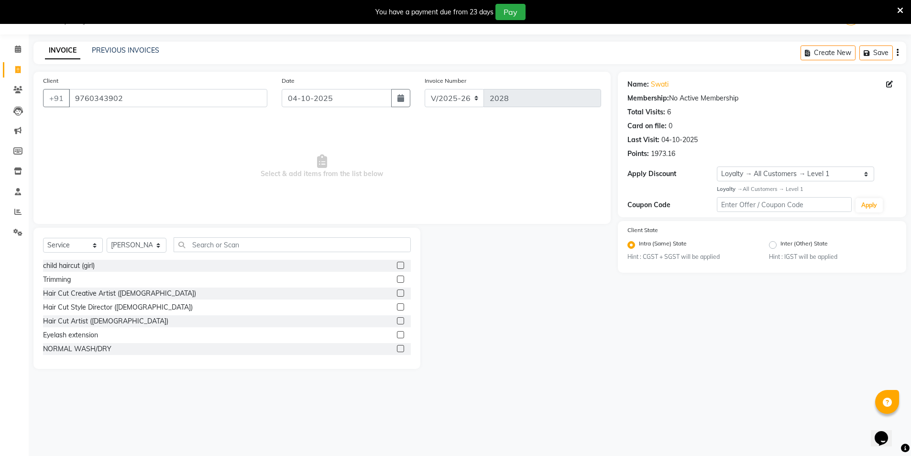
click at [397, 293] on input "checkbox" at bounding box center [400, 293] width 6 height 6
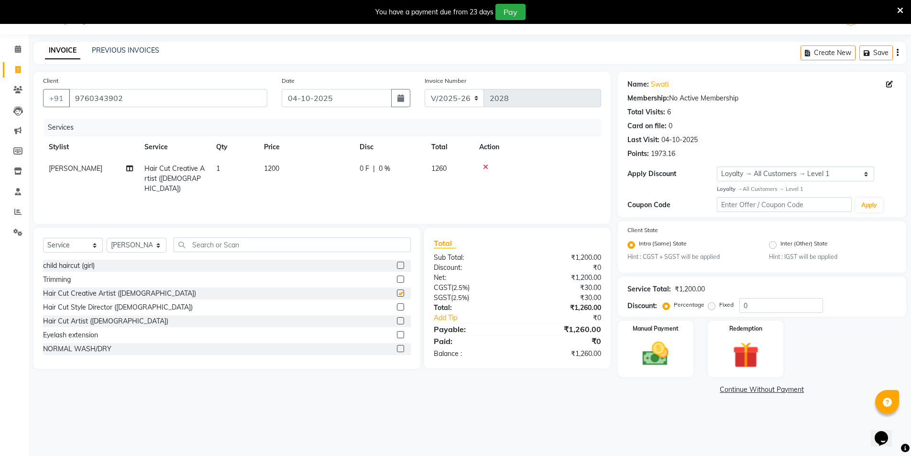
checkbox input "false"
click at [643, 338] on img at bounding box center [655, 353] width 44 height 31
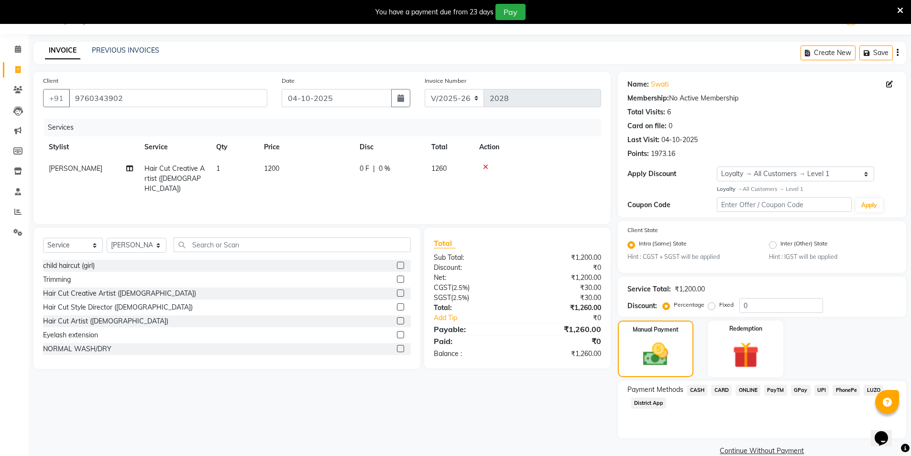
click at [657, 404] on span "District App" at bounding box center [648, 402] width 35 height 11
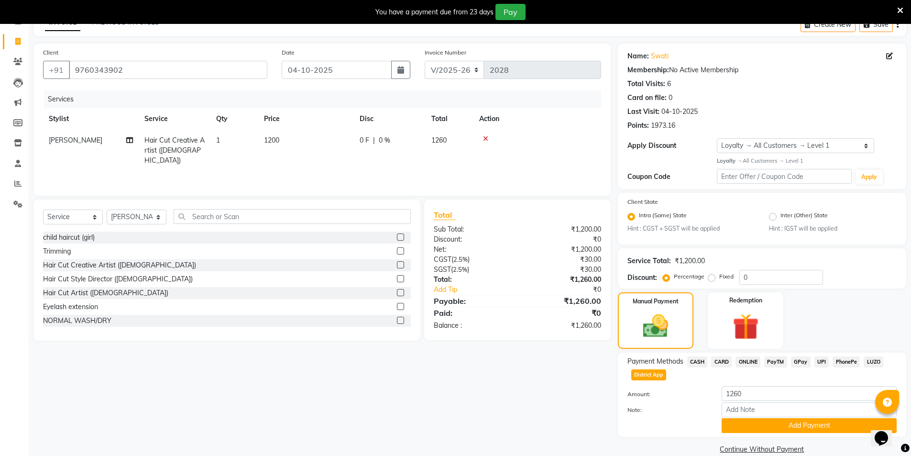
scroll to position [67, 0]
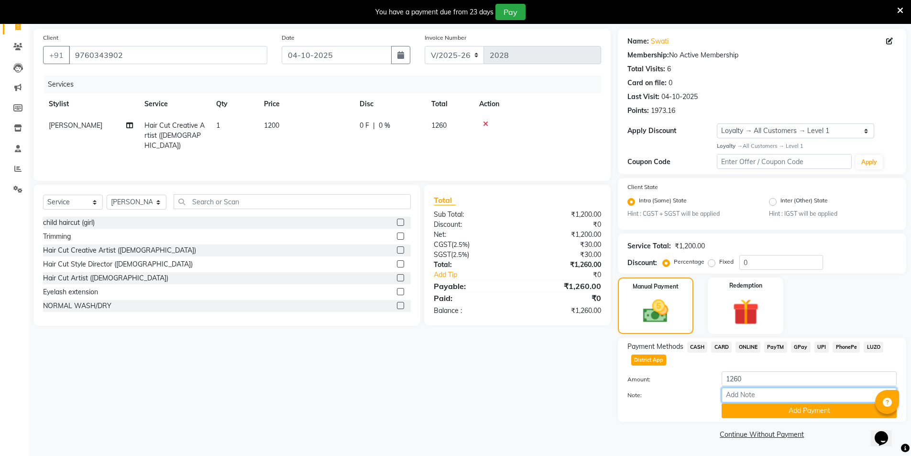
click at [761, 393] on input "Note:" at bounding box center [808, 394] width 175 height 15
click at [526, 391] on div "Client +91 9760343902 Date 04-10-2025 Invoice Number V/2025 V/2025-26 2028 Serv…" at bounding box center [321, 235] width 591 height 413
click at [487, 123] on icon at bounding box center [485, 123] width 5 height 7
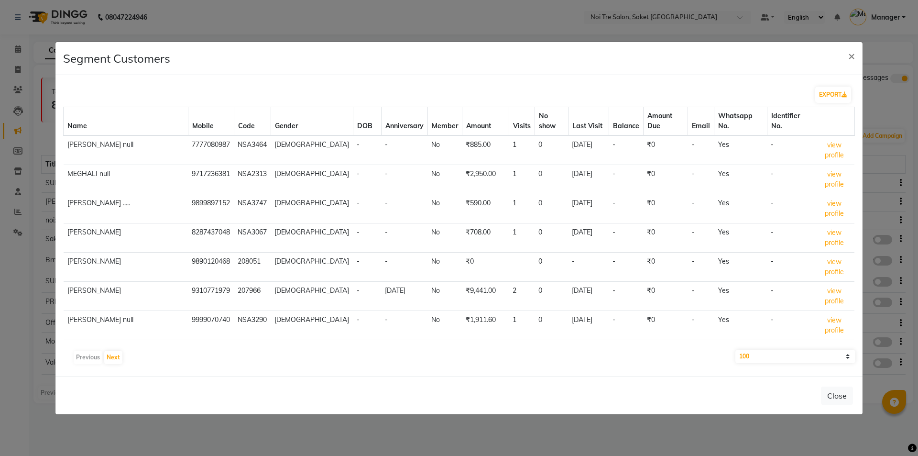
select select "100"
click at [852, 56] on span "×" at bounding box center [851, 55] width 7 height 14
click at [850, 56] on span "×" at bounding box center [851, 55] width 7 height 14
click at [848, 397] on button "Close" at bounding box center [837, 395] width 32 height 18
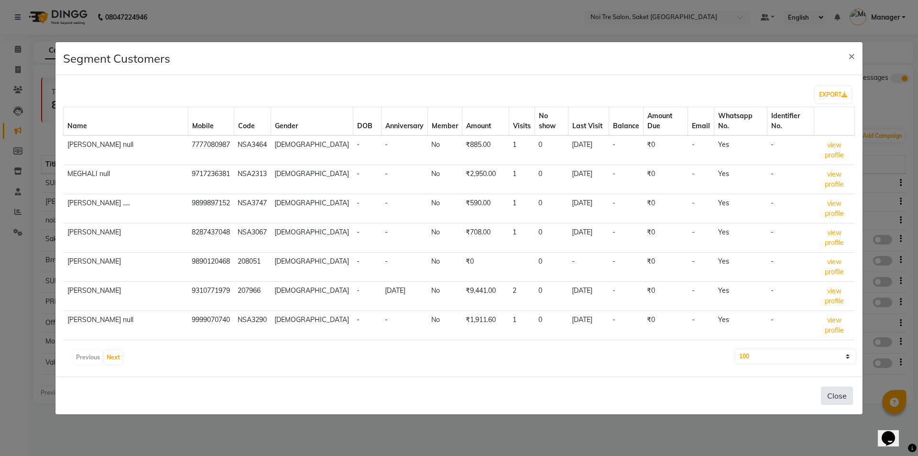
click at [841, 395] on button "Close" at bounding box center [837, 395] width 32 height 18
click at [834, 392] on button "Close" at bounding box center [837, 395] width 32 height 18
click at [837, 393] on button "Close" at bounding box center [837, 395] width 32 height 18
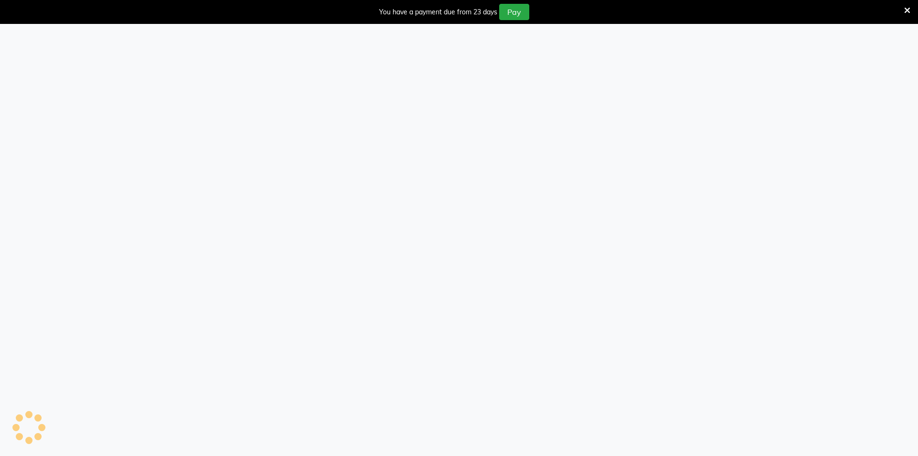
select select "4899"
select select "service"
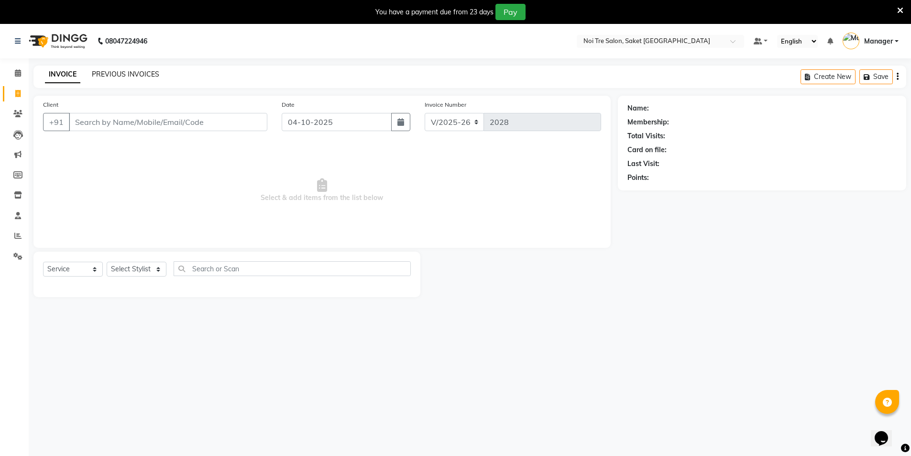
click at [117, 74] on link "PREVIOUS INVOICES" at bounding box center [125, 74] width 67 height 9
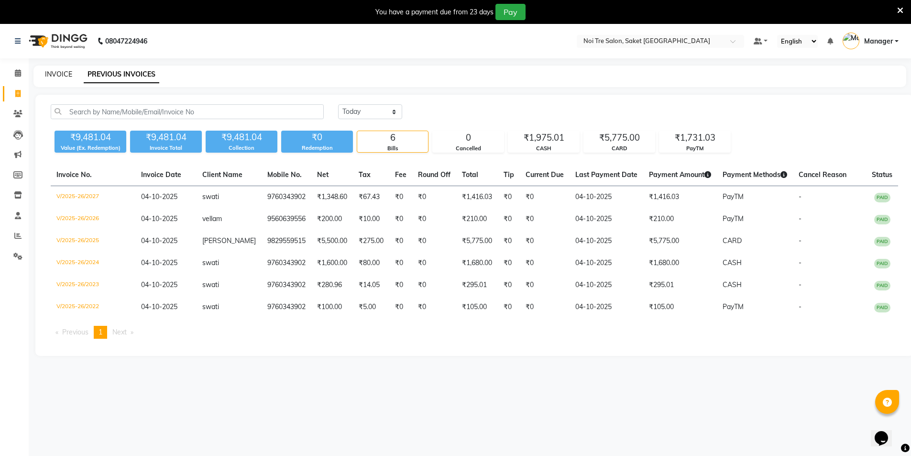
click at [62, 76] on link "INVOICE" at bounding box center [58, 74] width 27 height 9
select select "service"
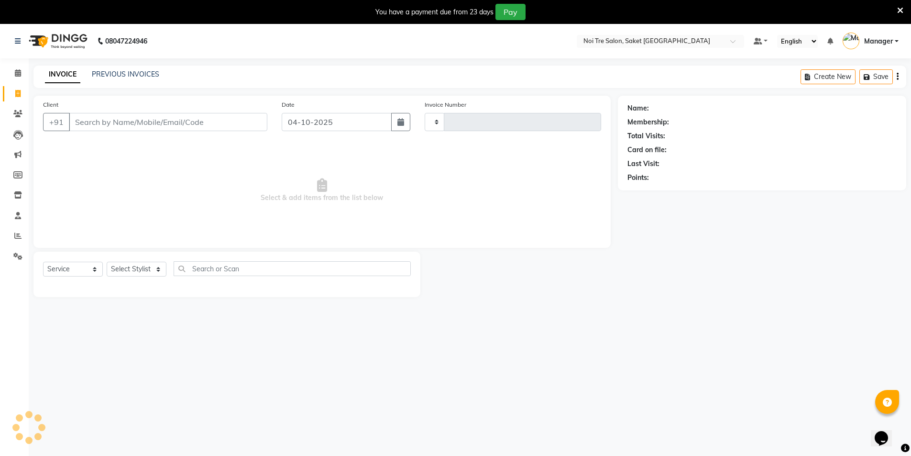
type input "2028"
select select "4899"
click at [119, 74] on link "PREVIOUS INVOICES" at bounding box center [125, 74] width 67 height 9
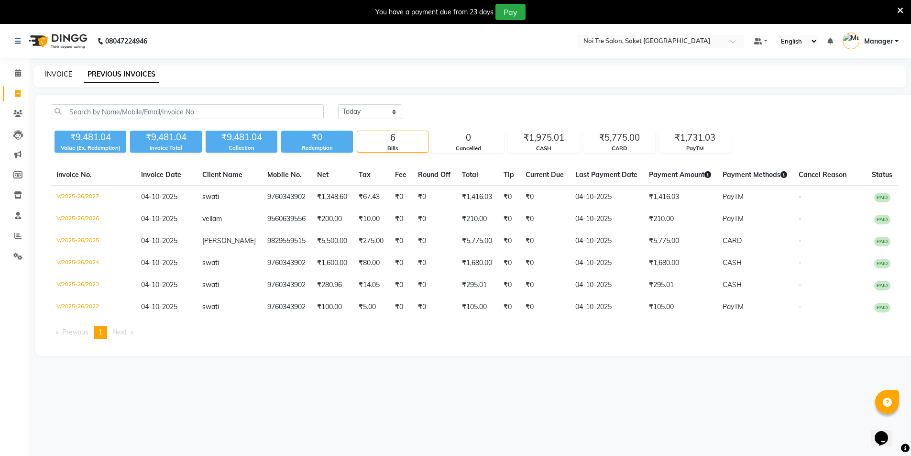
click at [59, 72] on link "INVOICE" at bounding box center [58, 74] width 27 height 9
select select "service"
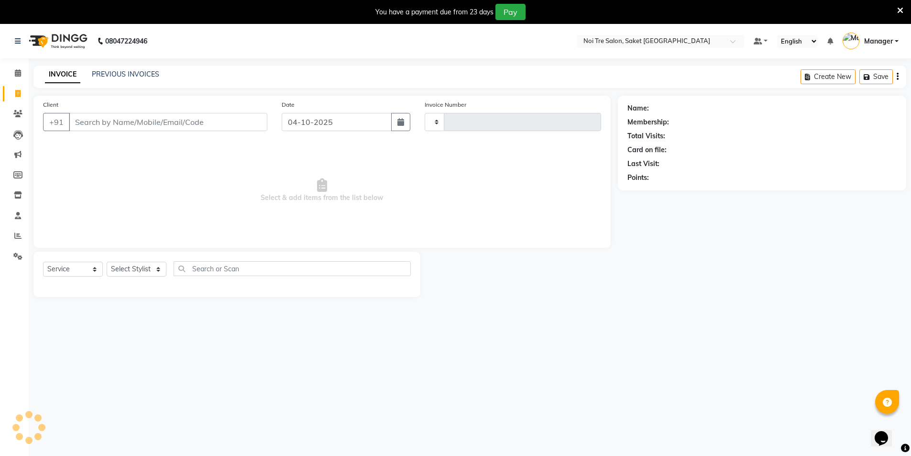
type input "2028"
select select "4899"
click at [98, 121] on input "Client" at bounding box center [168, 122] width 198 height 18
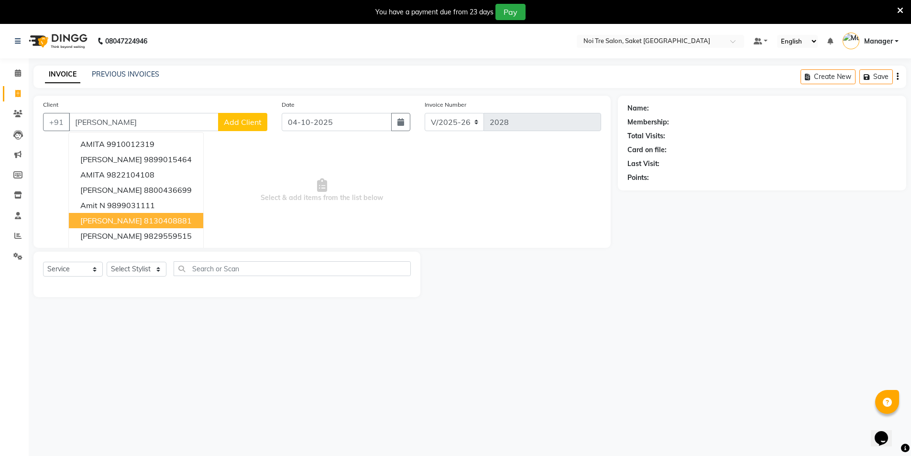
click at [138, 228] on button "AMIT 8130408881" at bounding box center [136, 220] width 134 height 15
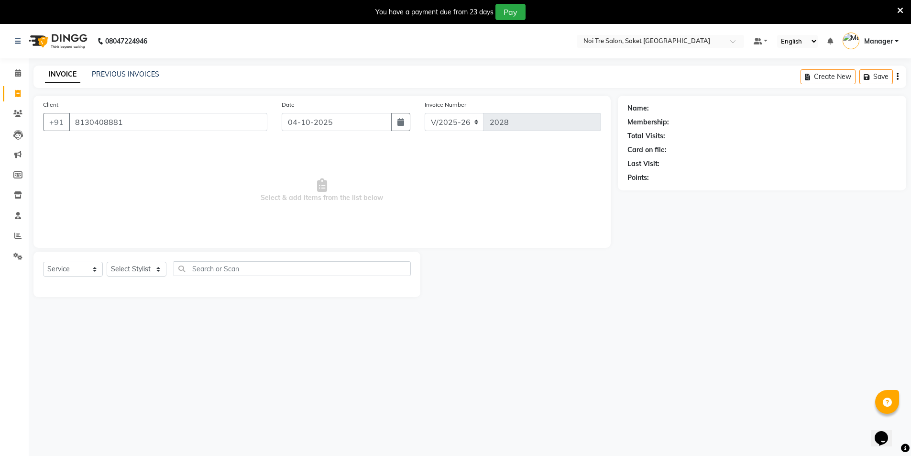
type input "8130408881"
select select "1: Object"
click at [147, 120] on input "8130408881" at bounding box center [168, 122] width 198 height 18
type input "8"
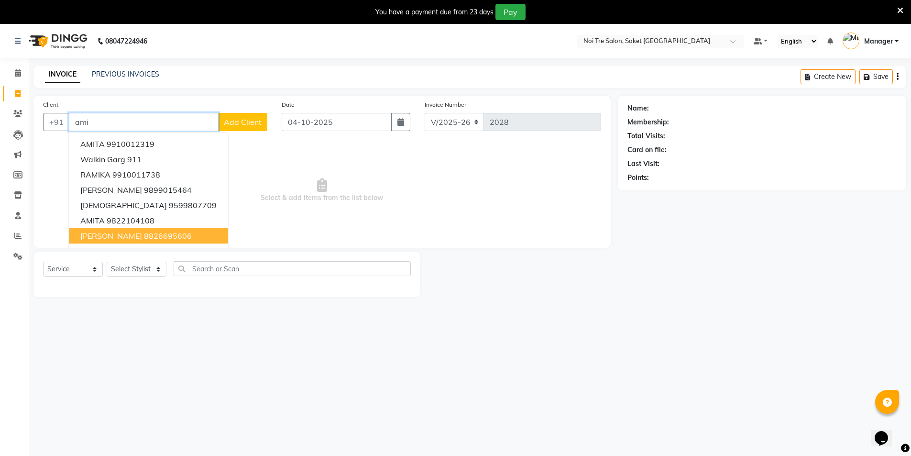
click at [147, 233] on ngb-highlight "8826695606" at bounding box center [168, 236] width 48 height 10
type input "8826695606"
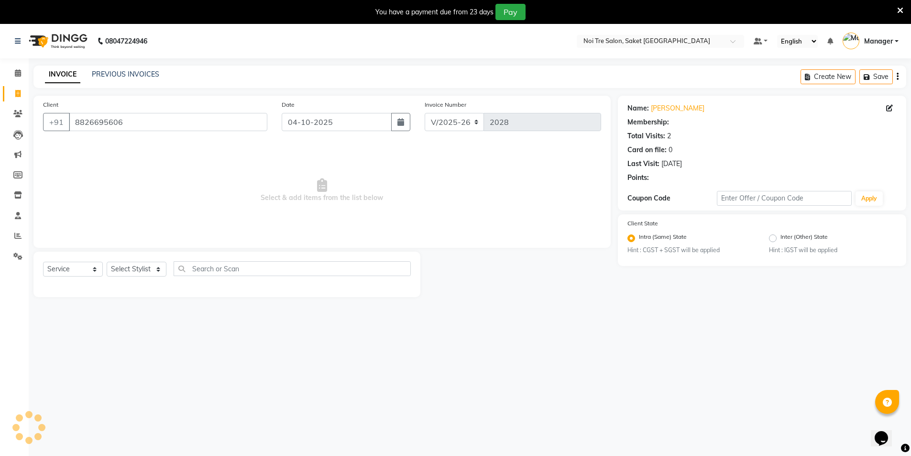
select select "1: Object"
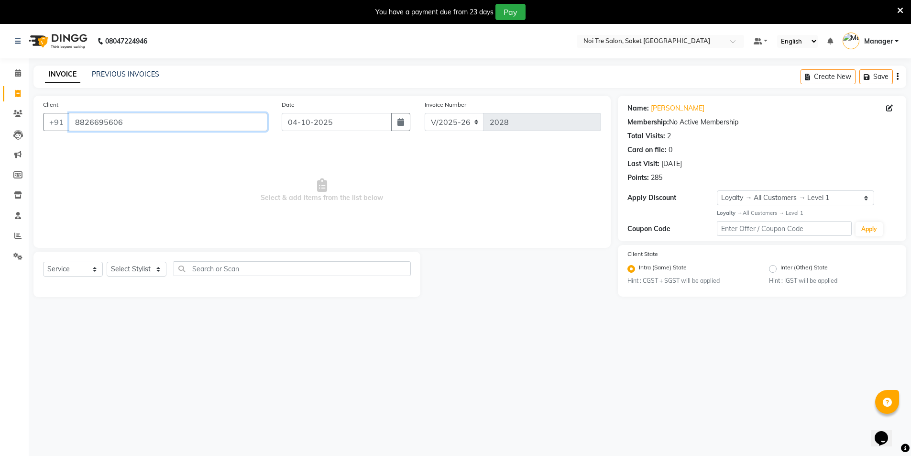
drag, startPoint x: 161, startPoint y: 120, endPoint x: 0, endPoint y: 112, distance: 161.3
click at [0, 112] on app-home "08047224946 Select Location × Noi Tre Salon, Saket South Delhi Default Panel My…" at bounding box center [455, 167] width 911 height 287
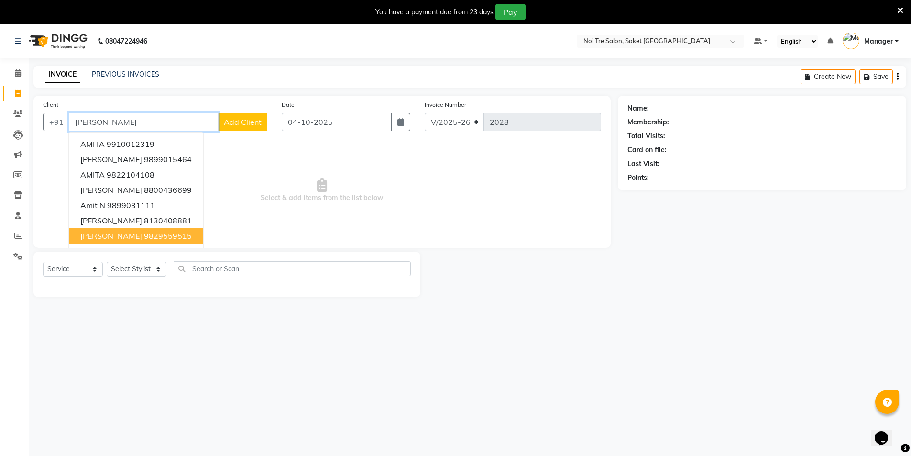
click at [144, 234] on ngb-highlight "9829559515" at bounding box center [168, 236] width 48 height 10
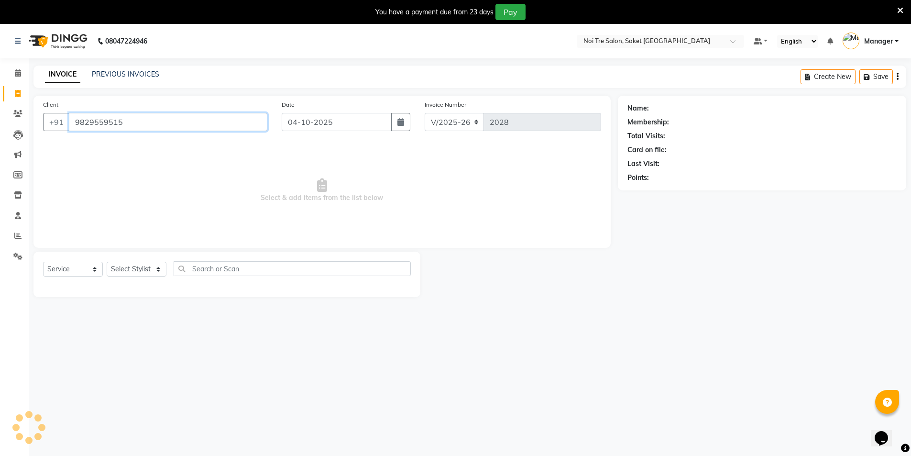
type input "9829559515"
click at [133, 272] on select "Select Stylist AMIT [PERSON_NAME] [PERSON_NAME] Manager [PERSON_NAME] KM [PERSO…" at bounding box center [137, 269] width 60 height 15
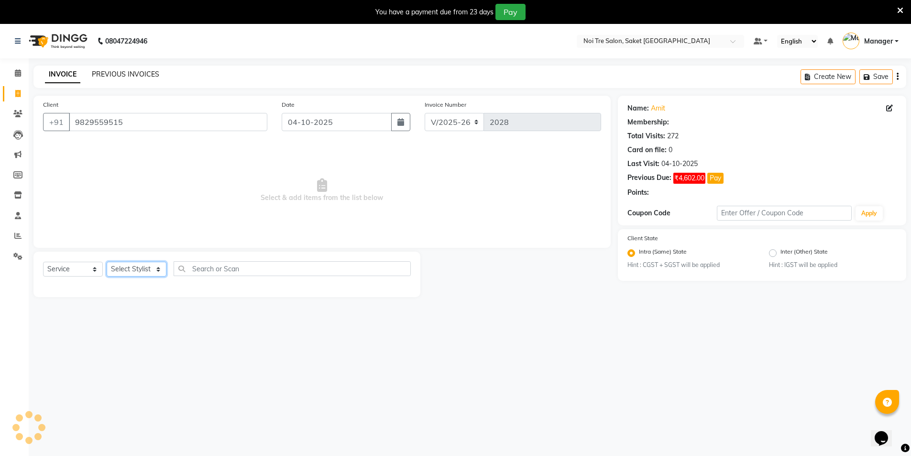
select select "1: Object"
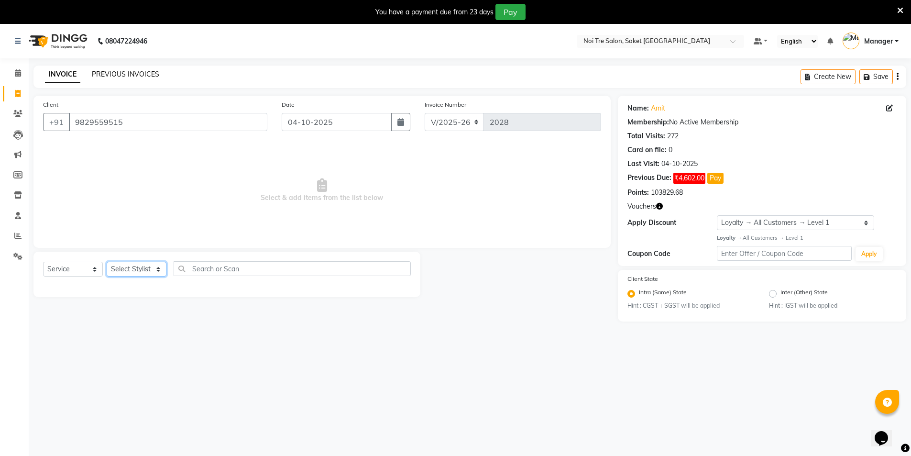
select select "53800"
click at [107, 262] on select "Select Stylist AMIT [PERSON_NAME] [PERSON_NAME] Manager [PERSON_NAME] KM [PERSO…" at bounding box center [137, 269] width 60 height 15
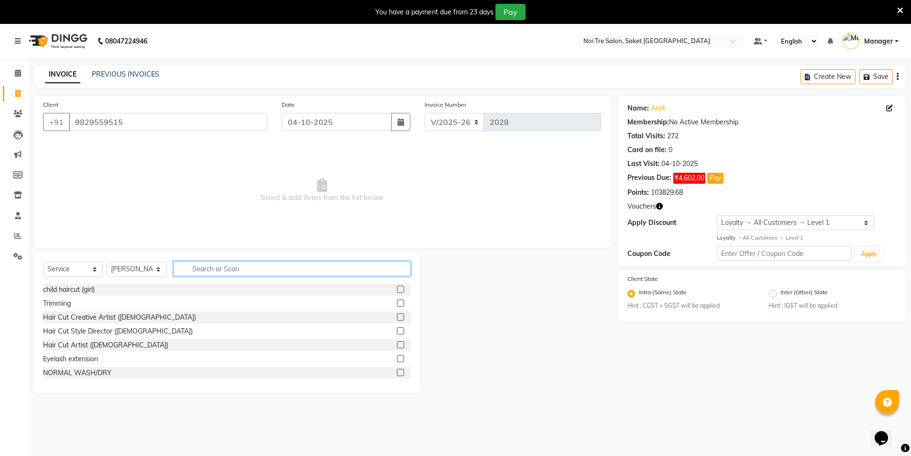
click at [209, 264] on input "text" at bounding box center [292, 268] width 237 height 15
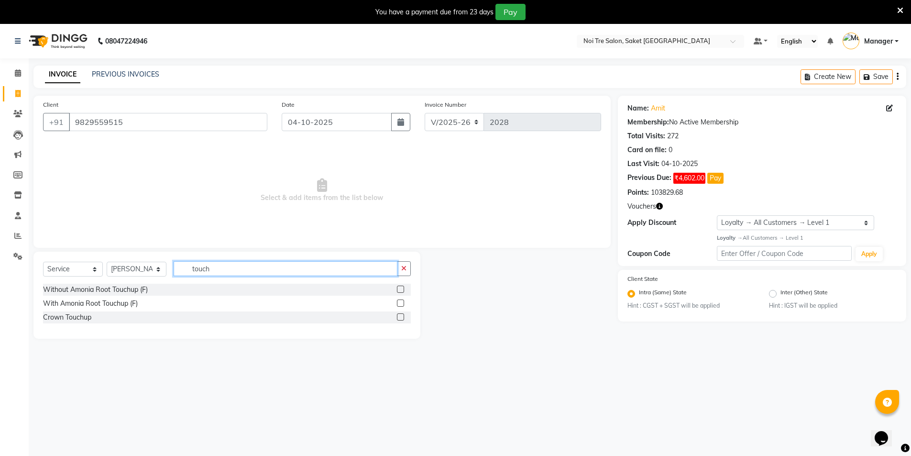
type input "touch"
click at [399, 288] on label at bounding box center [400, 288] width 7 height 7
click at [399, 288] on input "checkbox" at bounding box center [400, 289] width 6 height 6
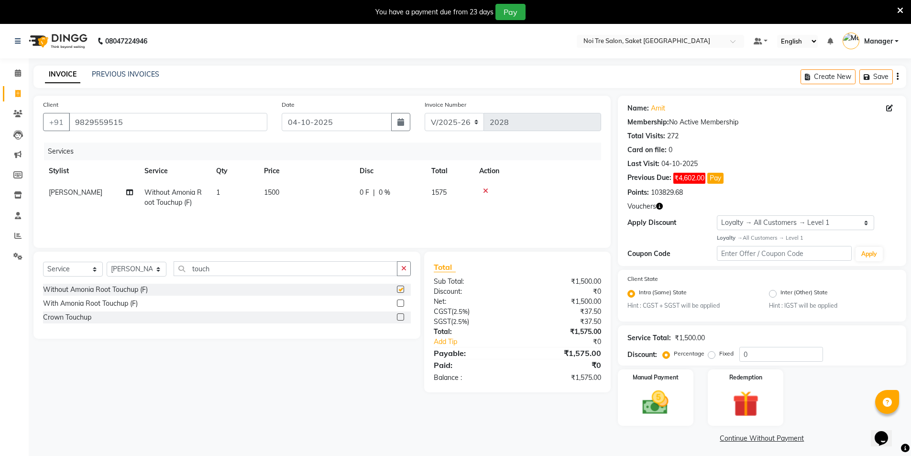
checkbox input "false"
click at [143, 272] on select "Select Stylist AMIT [PERSON_NAME] [PERSON_NAME] Manager [PERSON_NAME] KM [PERSO…" at bounding box center [137, 269] width 60 height 15
select select "57196"
click at [107, 262] on select "Select Stylist AMIT [PERSON_NAME] [PERSON_NAME] Manager [PERSON_NAME] KM [PERSO…" at bounding box center [137, 269] width 60 height 15
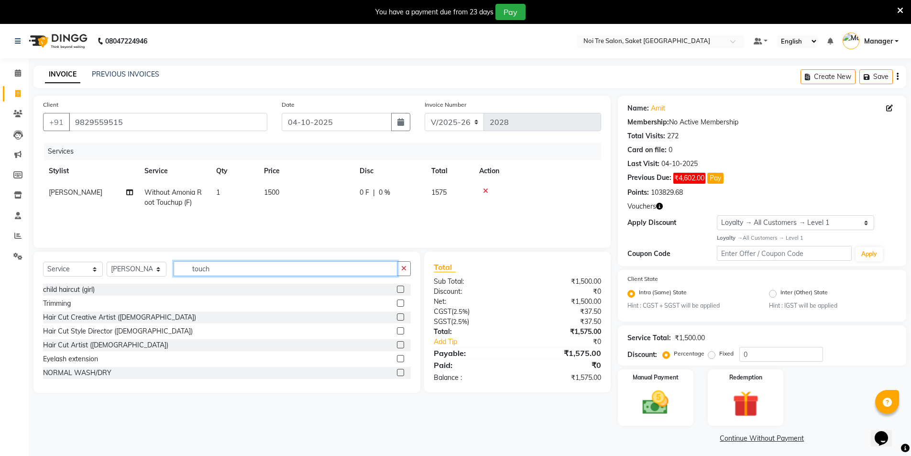
click at [236, 270] on input "touch" at bounding box center [286, 268] width 224 height 15
type input "t"
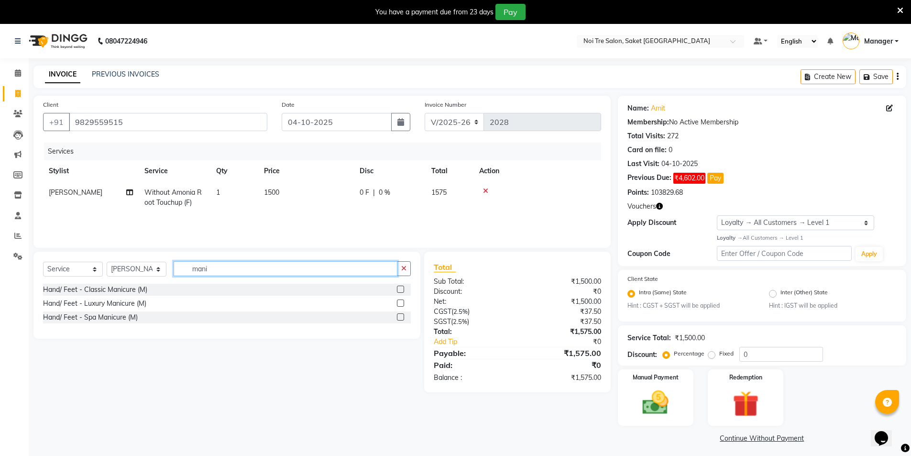
type input "mani"
click at [400, 288] on label at bounding box center [400, 288] width 7 height 7
click at [400, 288] on input "checkbox" at bounding box center [400, 289] width 6 height 6
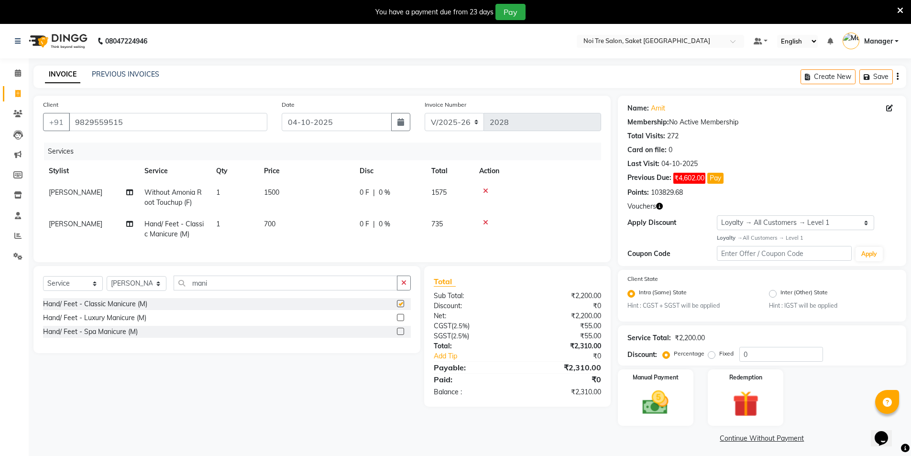
checkbox input "false"
click at [639, 401] on img at bounding box center [655, 402] width 44 height 31
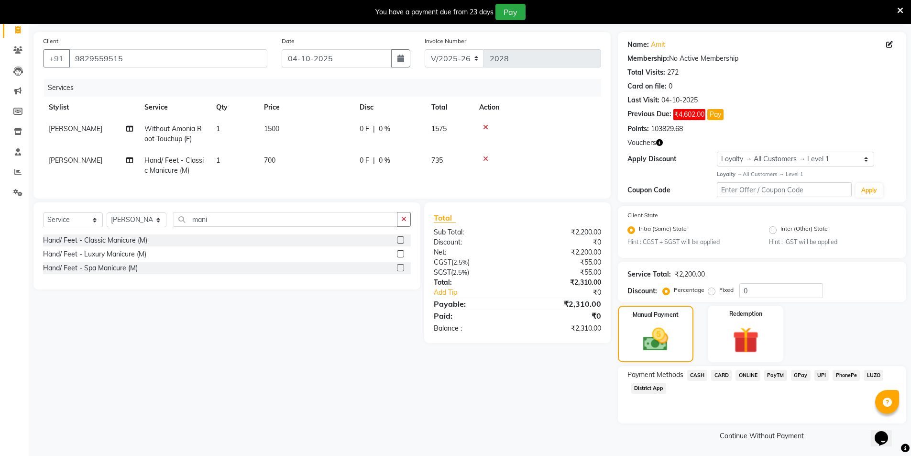
scroll to position [65, 0]
click at [780, 373] on span "PayTM" at bounding box center [775, 373] width 23 height 11
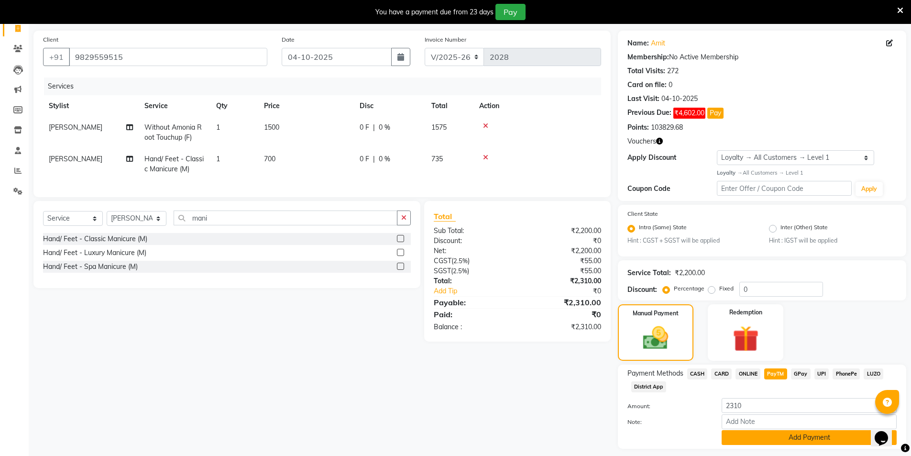
click at [774, 437] on button "Add Payment" at bounding box center [808, 437] width 175 height 15
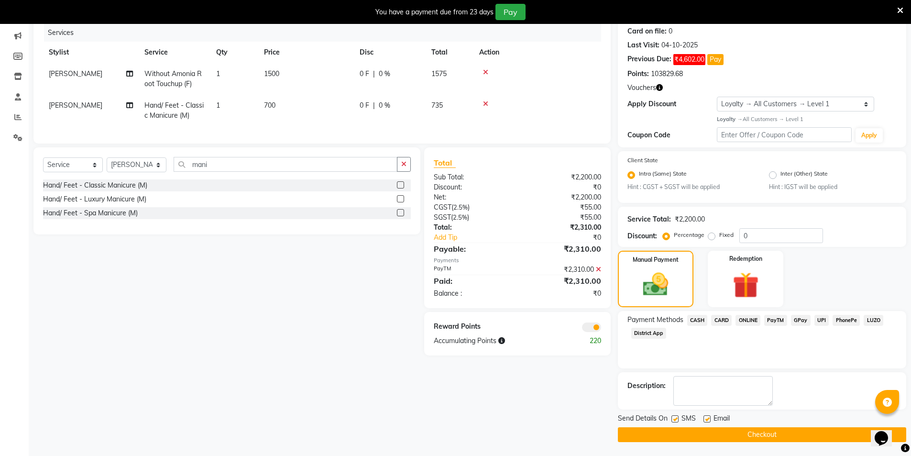
scroll to position [119, 0]
click at [740, 436] on button "Checkout" at bounding box center [762, 433] width 288 height 15
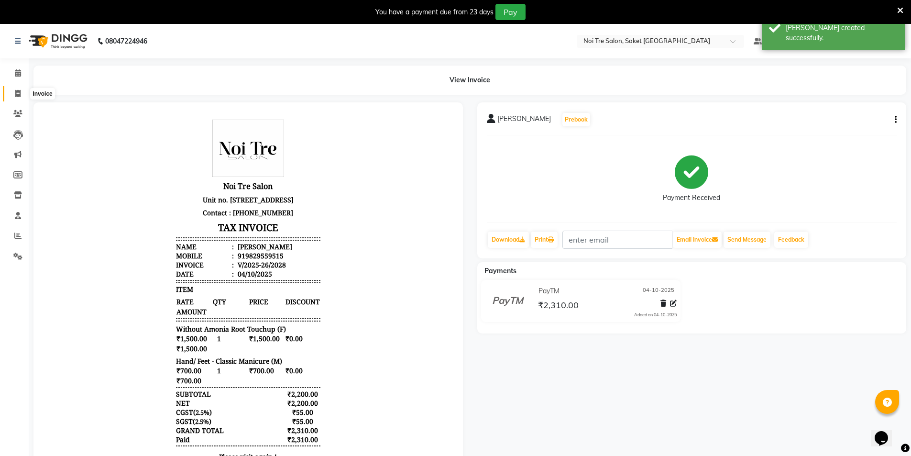
click at [16, 96] on icon at bounding box center [17, 93] width 5 height 7
select select "4899"
select select "service"
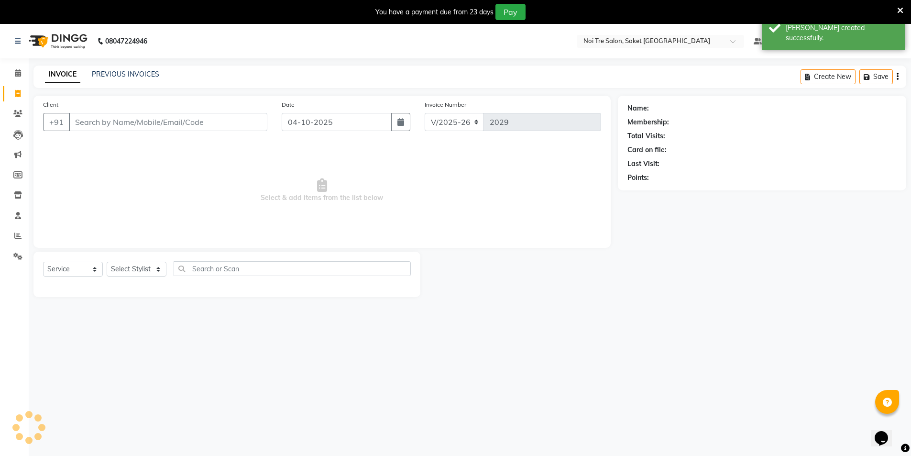
scroll to position [24, 0]
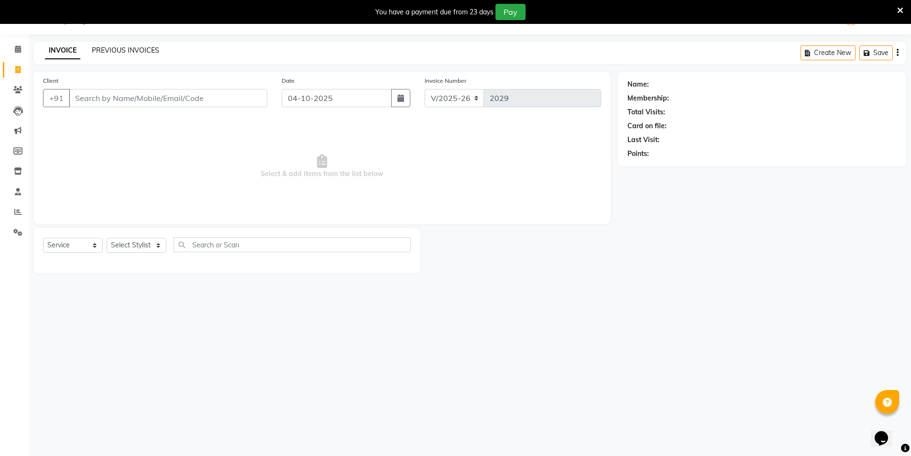
click at [96, 45] on div "PREVIOUS INVOICES" at bounding box center [125, 50] width 67 height 10
click at [110, 50] on link "PREVIOUS INVOICES" at bounding box center [125, 50] width 67 height 9
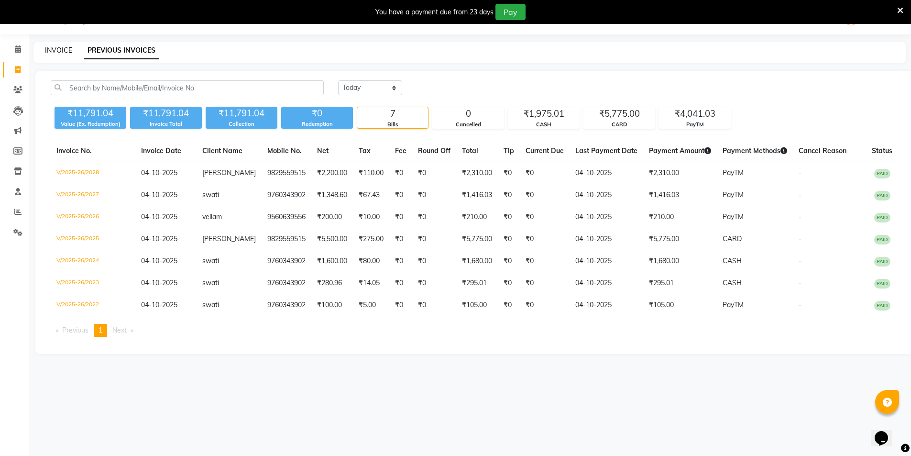
click at [57, 47] on link "INVOICE" at bounding box center [58, 50] width 27 height 9
select select "service"
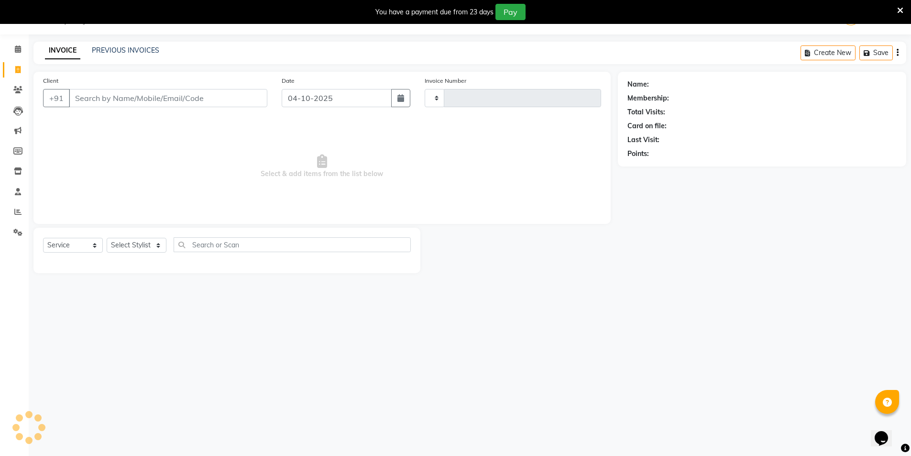
type input "2029"
select select "4899"
